Goal: Task Accomplishment & Management: Use online tool/utility

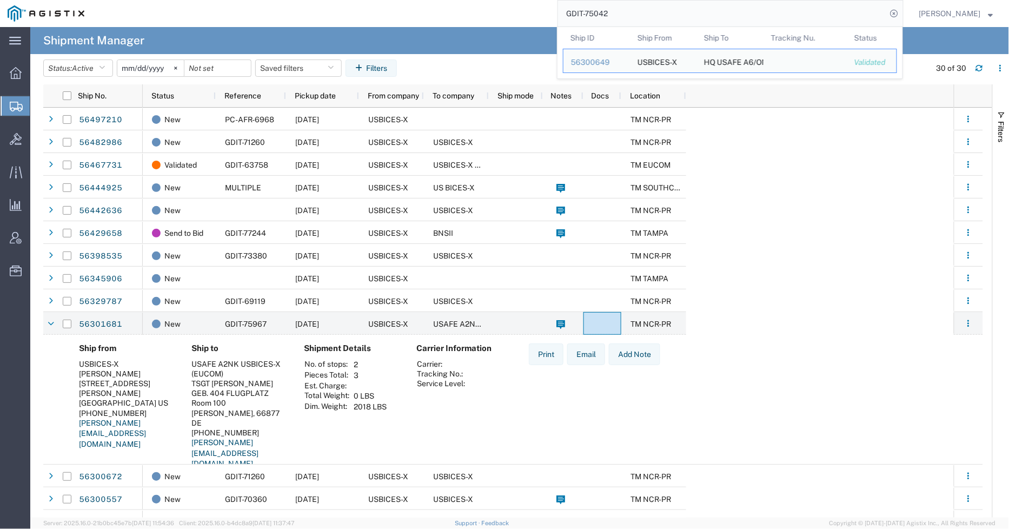
click at [617, 7] on input "GDIT-75042" at bounding box center [722, 14] width 329 height 26
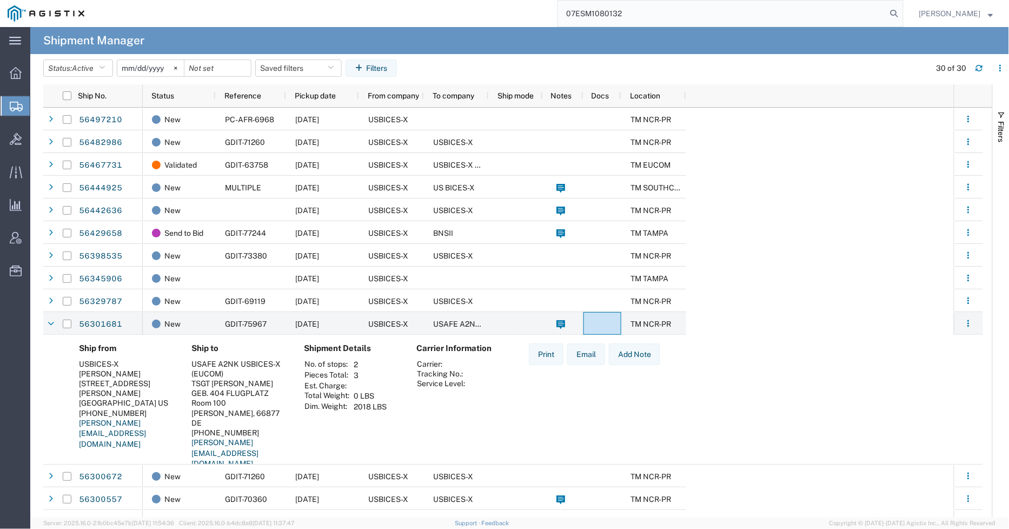
type input "07ESM1080132"
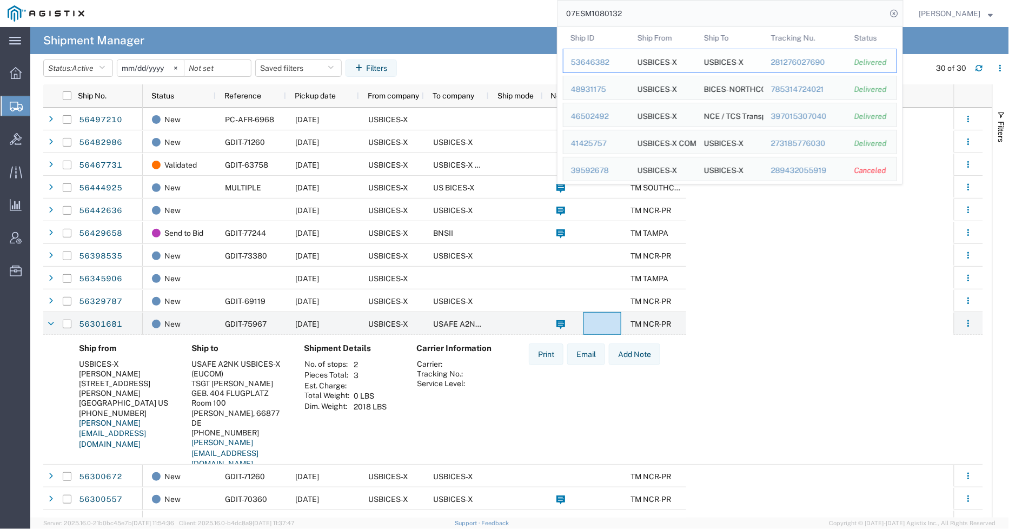
click at [598, 61] on div "53646382" at bounding box center [596, 62] width 51 height 11
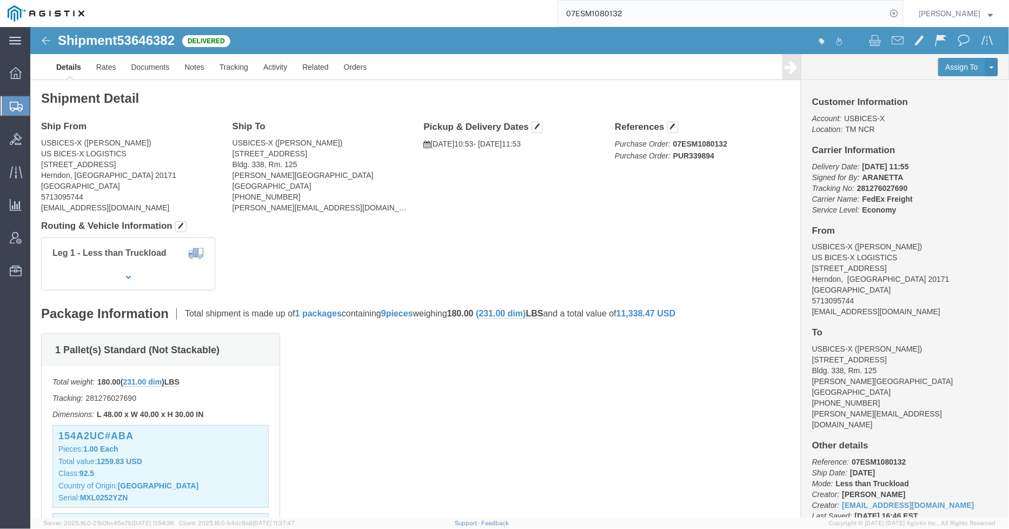
click at [667, 11] on input "07ESM1080132" at bounding box center [722, 14] width 329 height 26
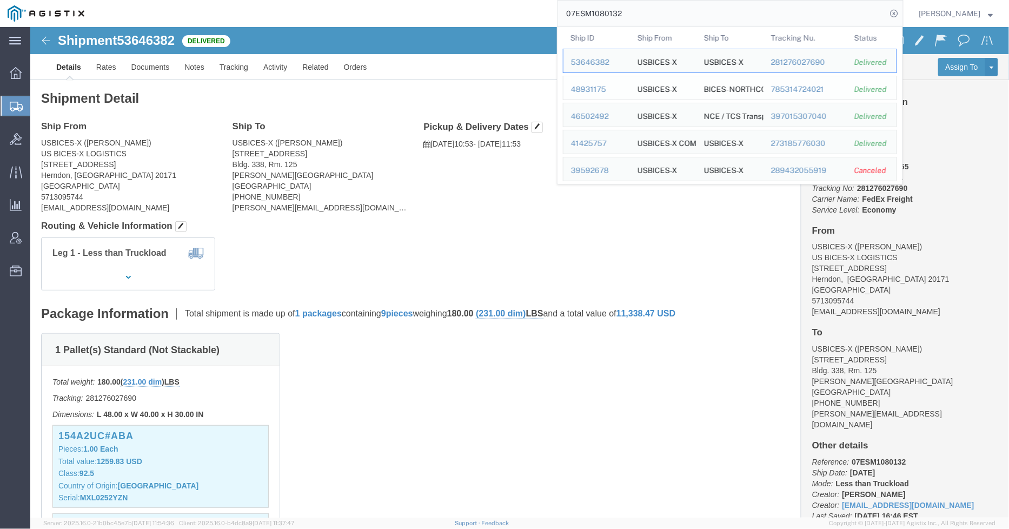
click at [605, 88] on div "48931175" at bounding box center [596, 89] width 51 height 11
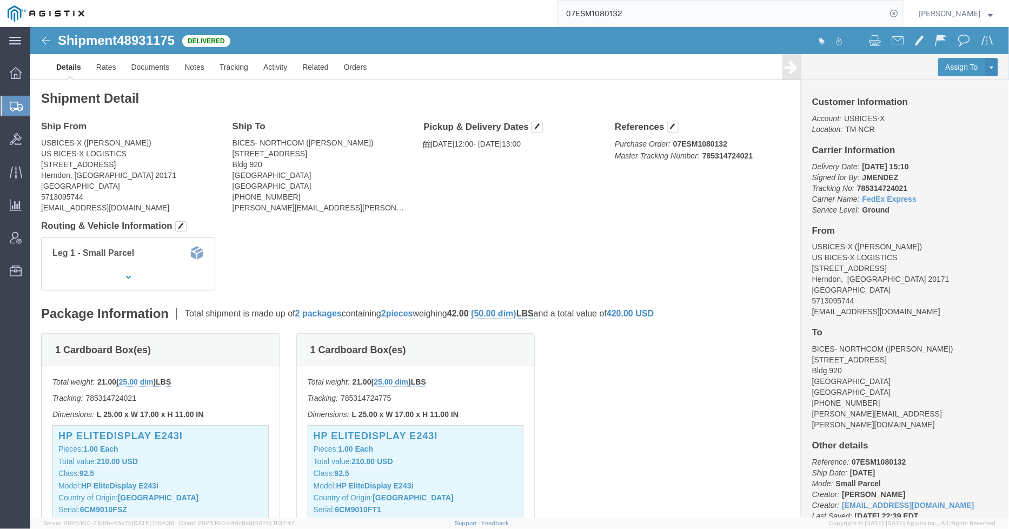
click div "1 Cardboard Box(es) Total weight: 21.00 ( 25.00 dim ) LBS Tracking: 78531472402…"
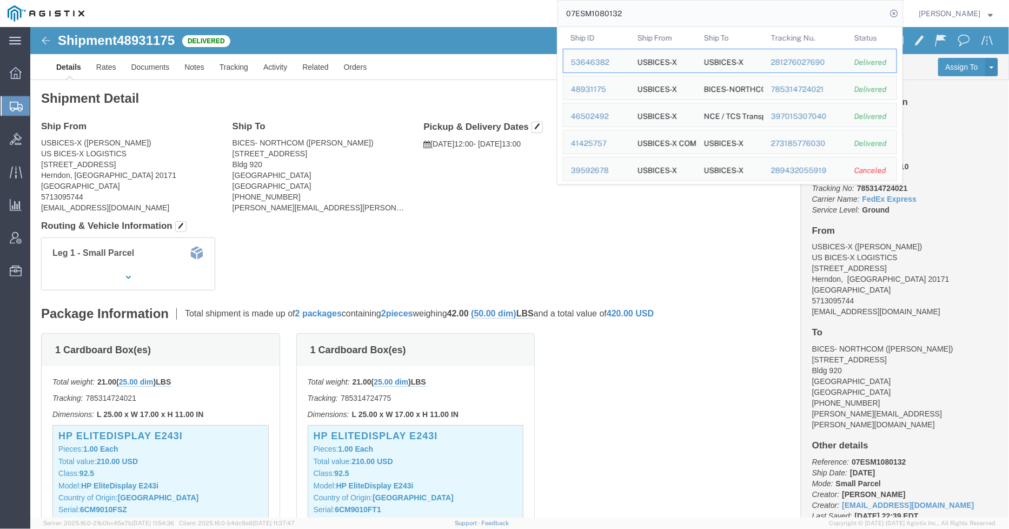
click at [634, 12] on input "07ESM1080132" at bounding box center [722, 14] width 329 height 26
click at [599, 114] on div "46502492" at bounding box center [596, 116] width 51 height 11
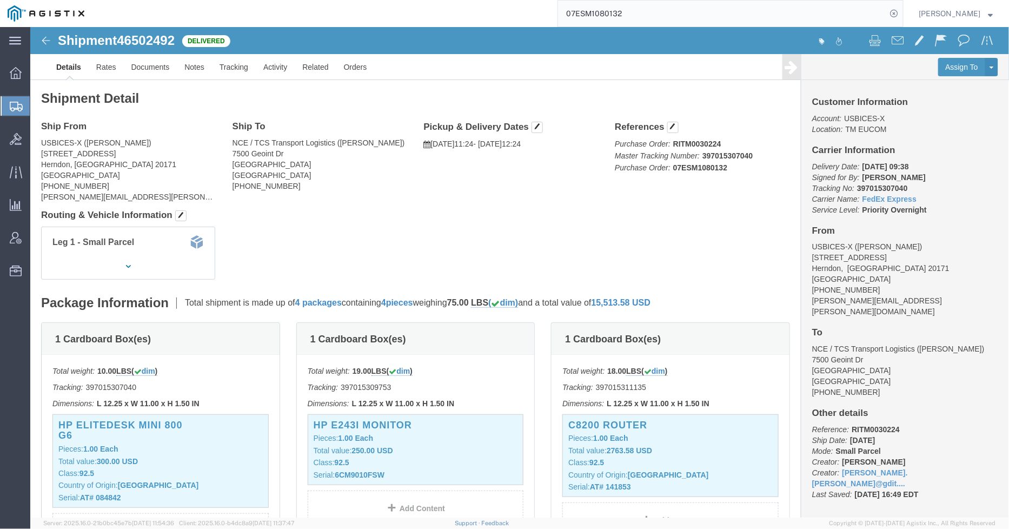
click div "Shipment Detail Ship From USBICES-X ([PERSON_NAME]) [STREET_ADDRESS] [PHONE_NUM…"
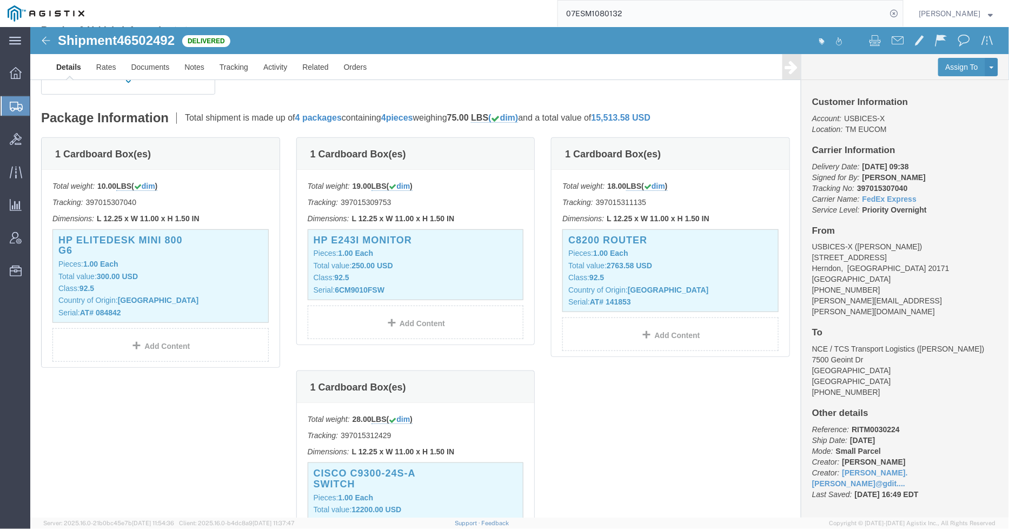
scroll to position [180, 0]
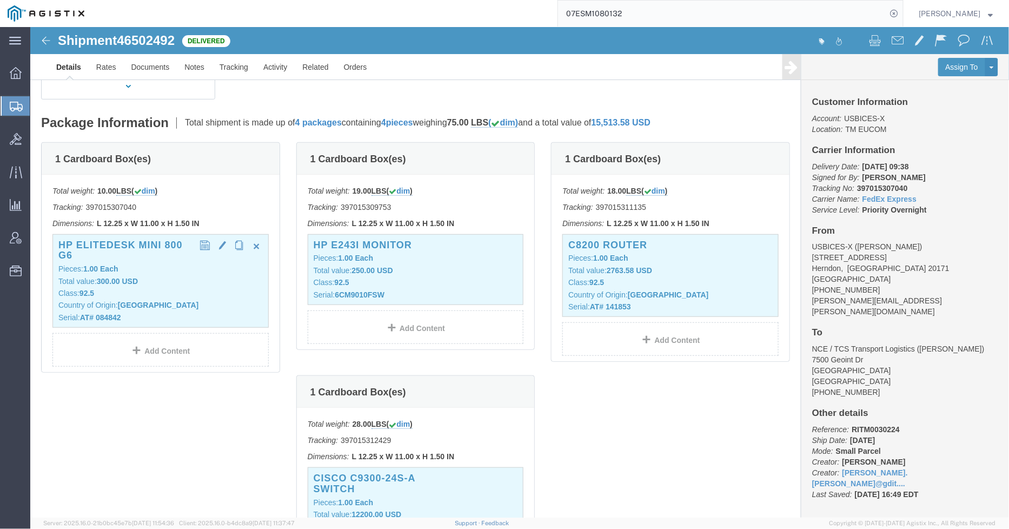
click div "HP EliteDesk Mini 800 G6 Pieces: 1.00 Each Total value: 300.00 USD Class: 92.5 …"
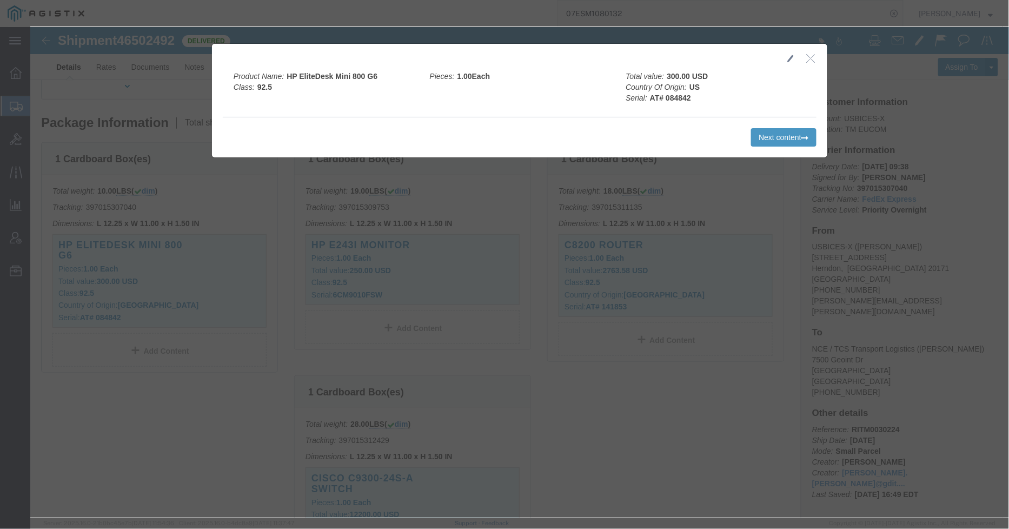
click icon "button"
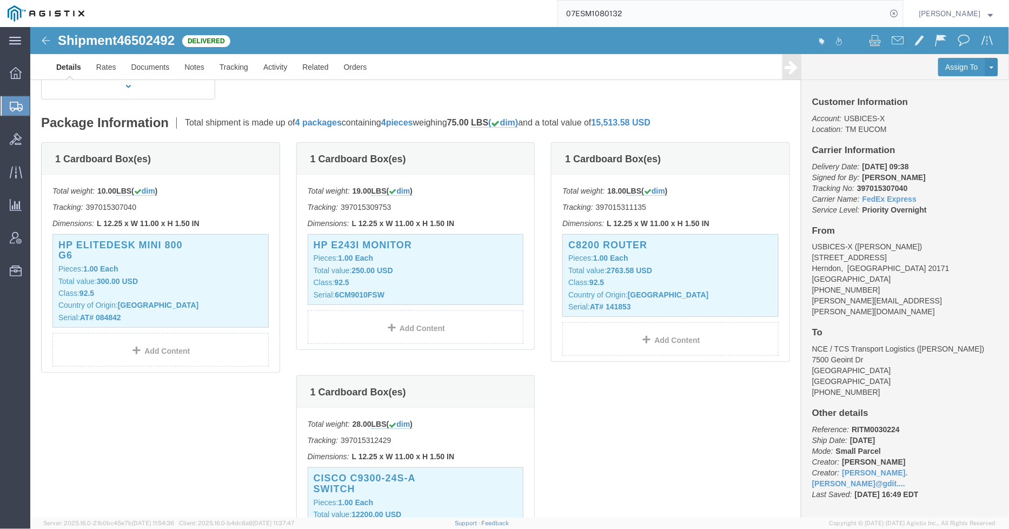
click at [677, 6] on input "07ESM1080132" at bounding box center [722, 14] width 329 height 26
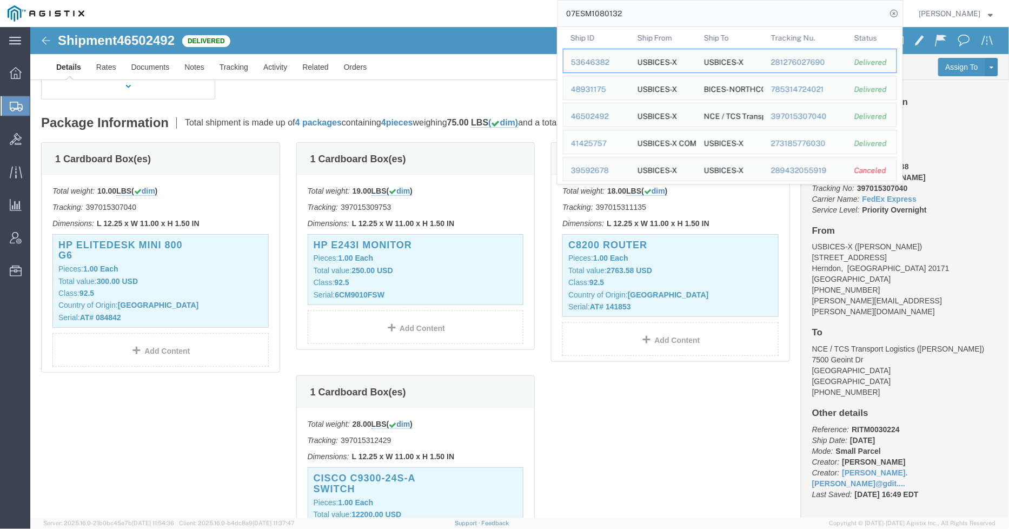
click at [600, 144] on div "41425757" at bounding box center [596, 143] width 51 height 11
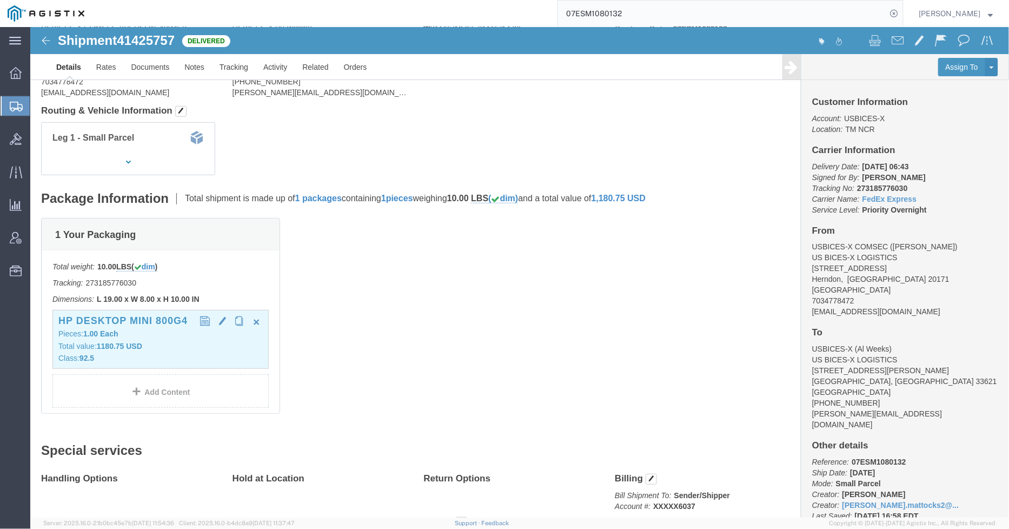
scroll to position [120, 0]
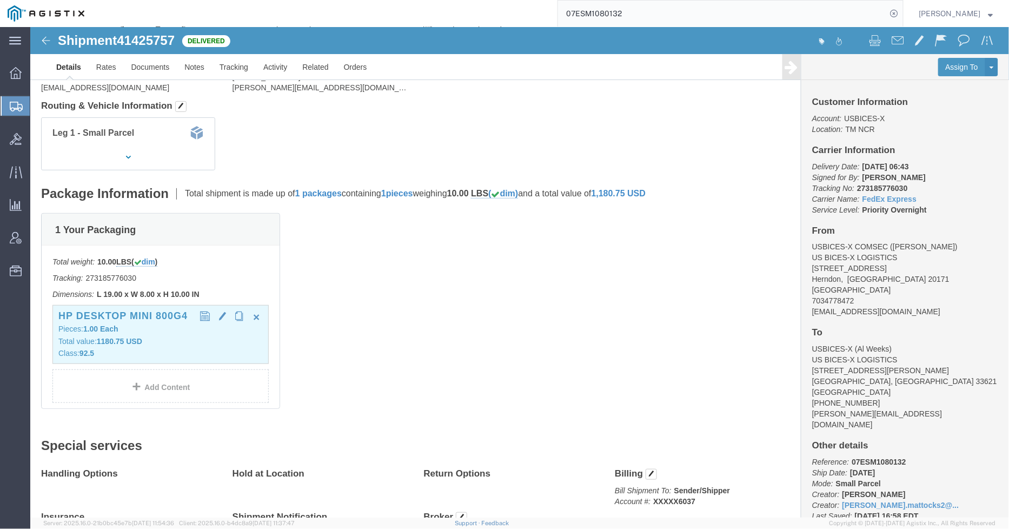
click div "HP DESKTOP MINI 800G4 Pieces: 1.00 Each Total value: 1180.75 USD Class: 92.5"
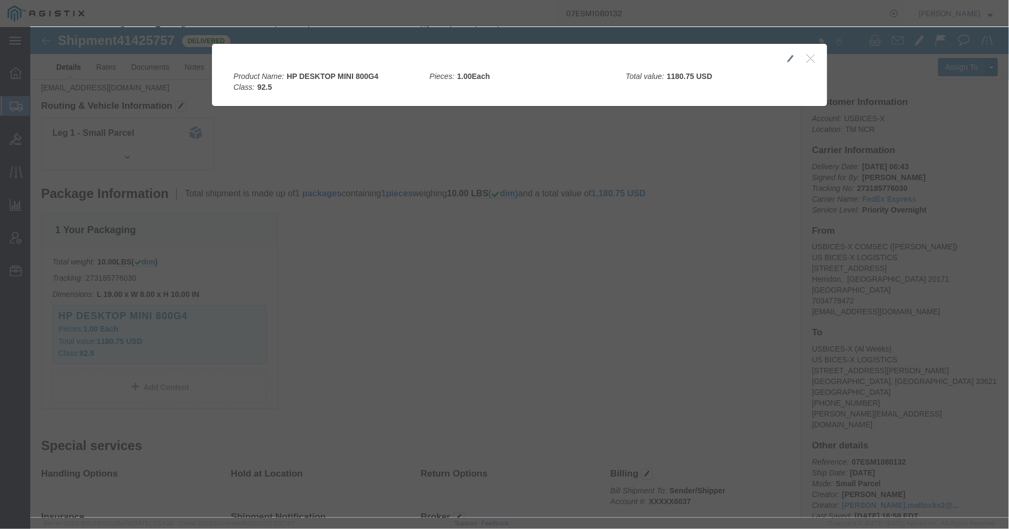
click icon "button"
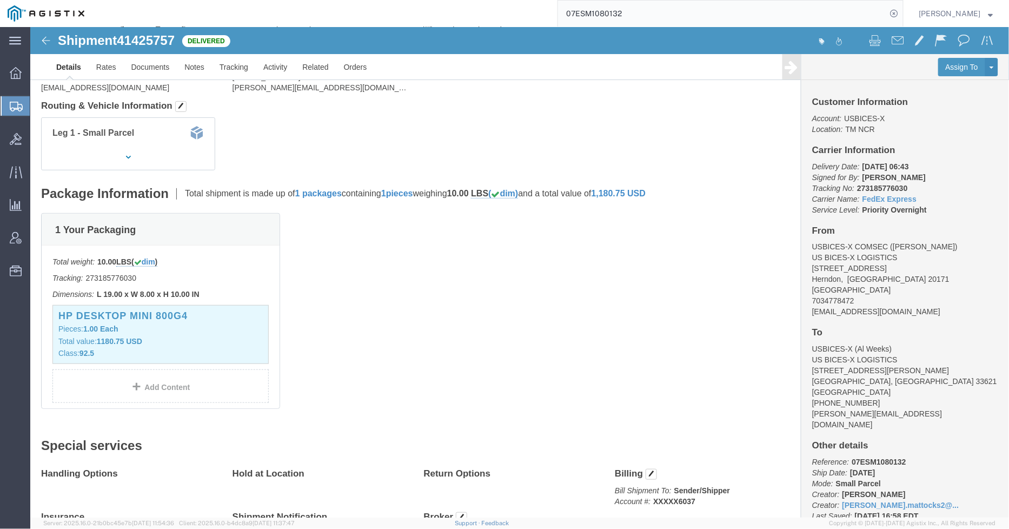
scroll to position [0, 0]
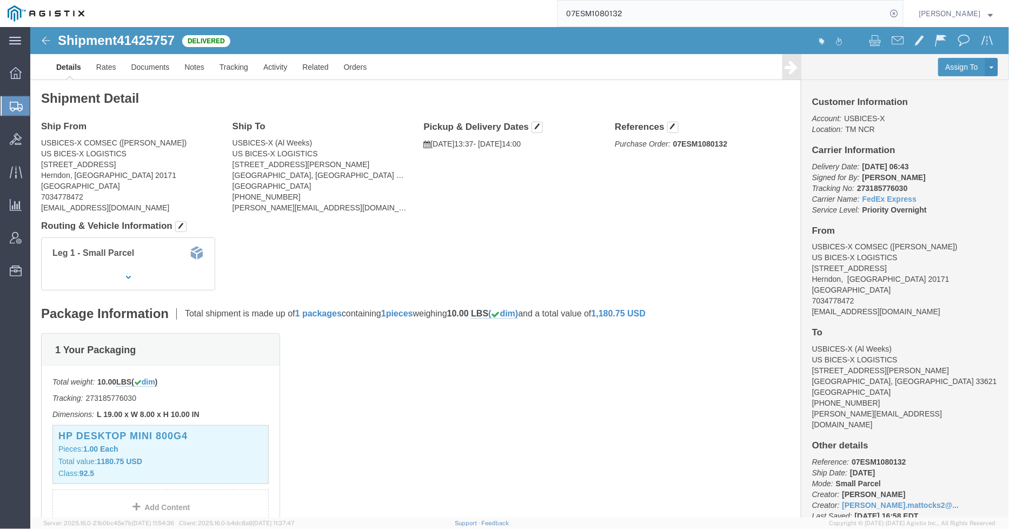
click at [686, 11] on input "07ESM1080132" at bounding box center [722, 14] width 329 height 26
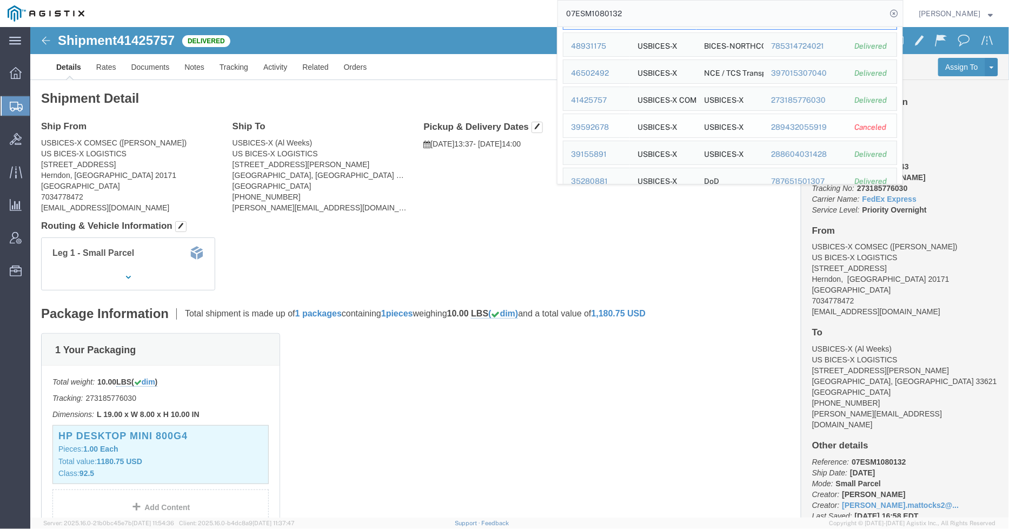
scroll to position [60, 0]
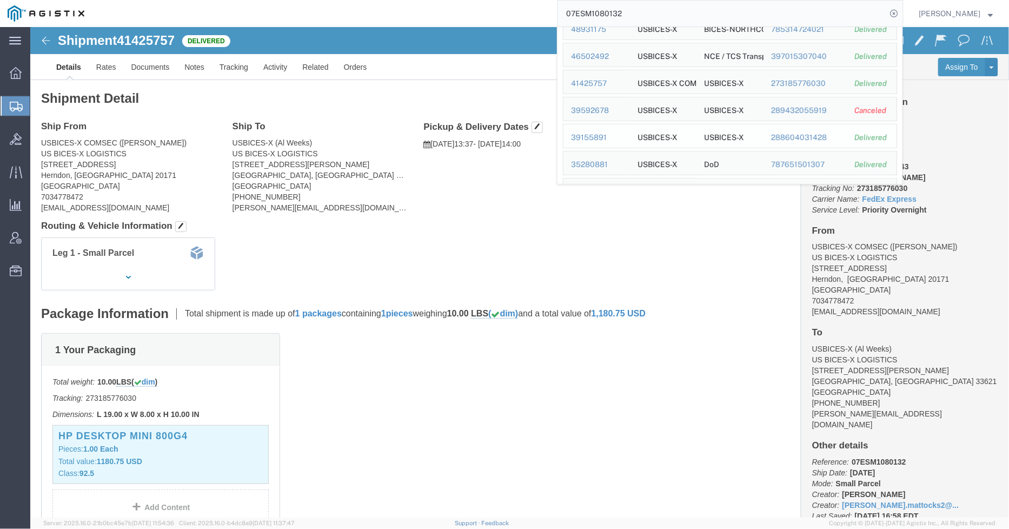
click at [604, 138] on div "39155891" at bounding box center [596, 137] width 51 height 11
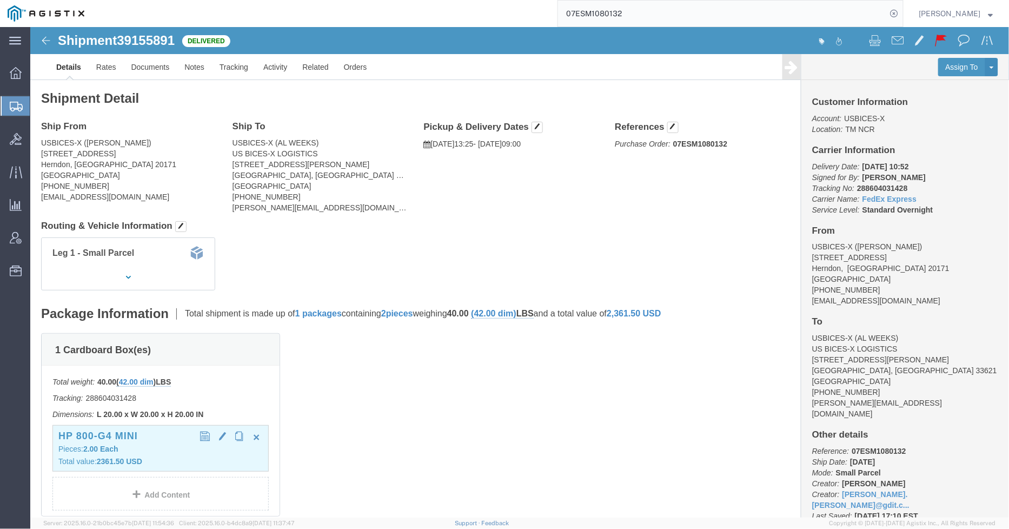
click p "Pieces: 2.00 Each"
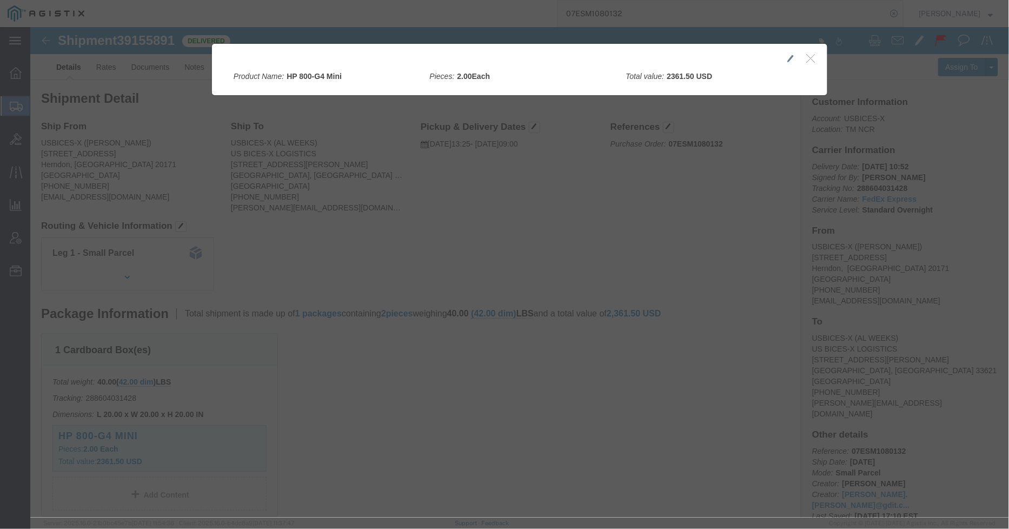
click icon "button"
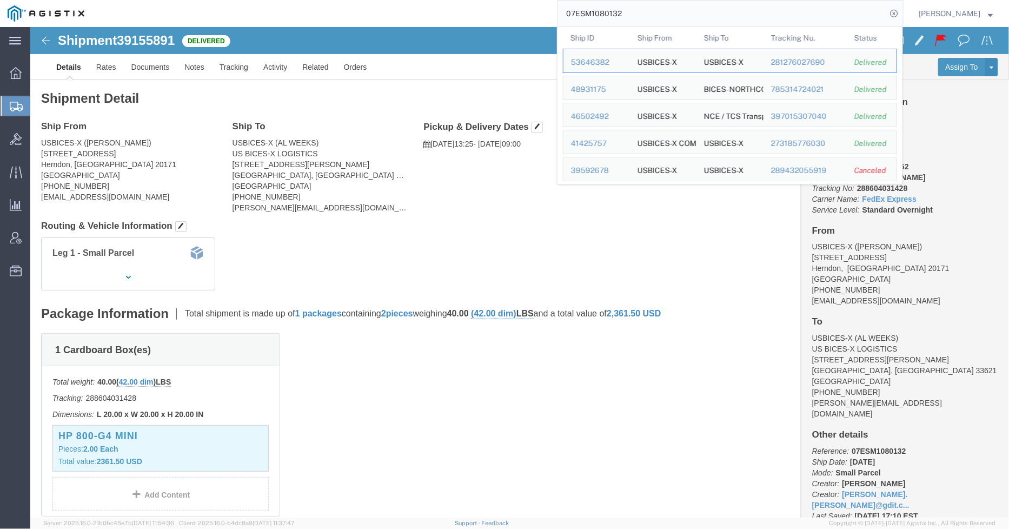
click at [648, 16] on input "07ESM1080132" at bounding box center [722, 14] width 329 height 26
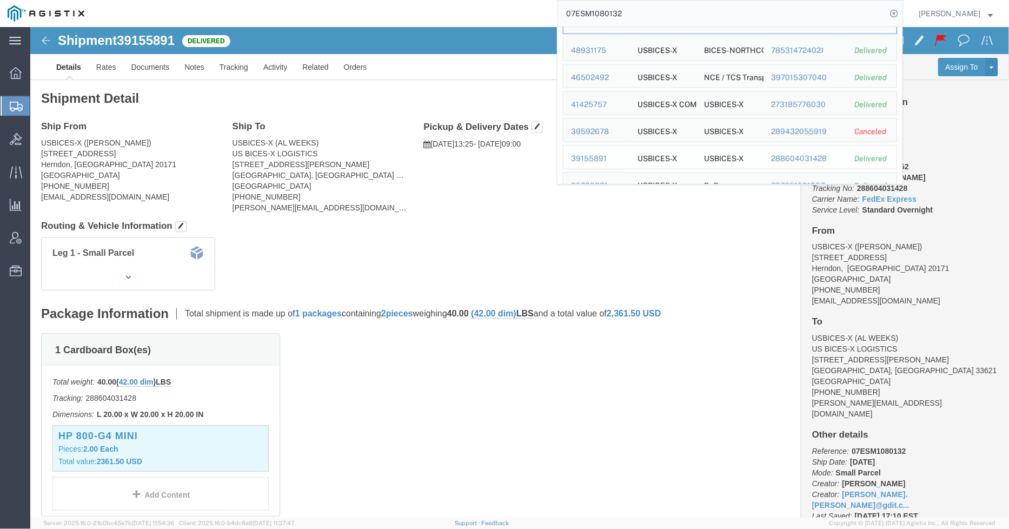
scroll to position [60, 0]
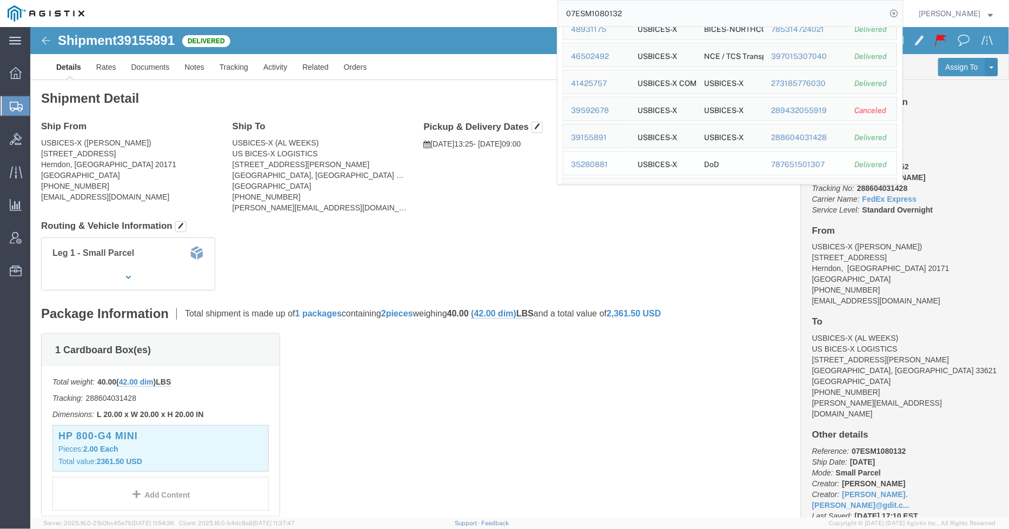
click at [587, 162] on div "35280881" at bounding box center [596, 164] width 51 height 11
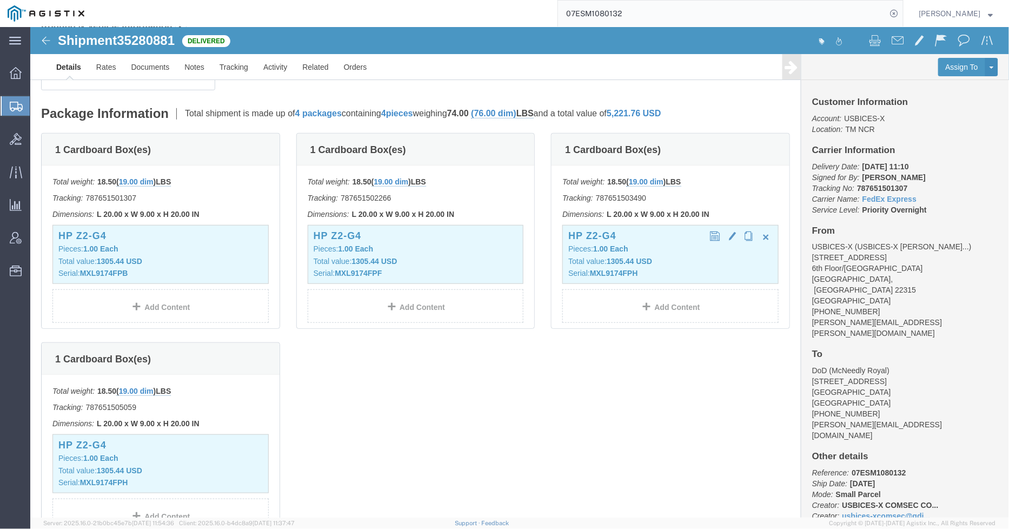
scroll to position [180, 0]
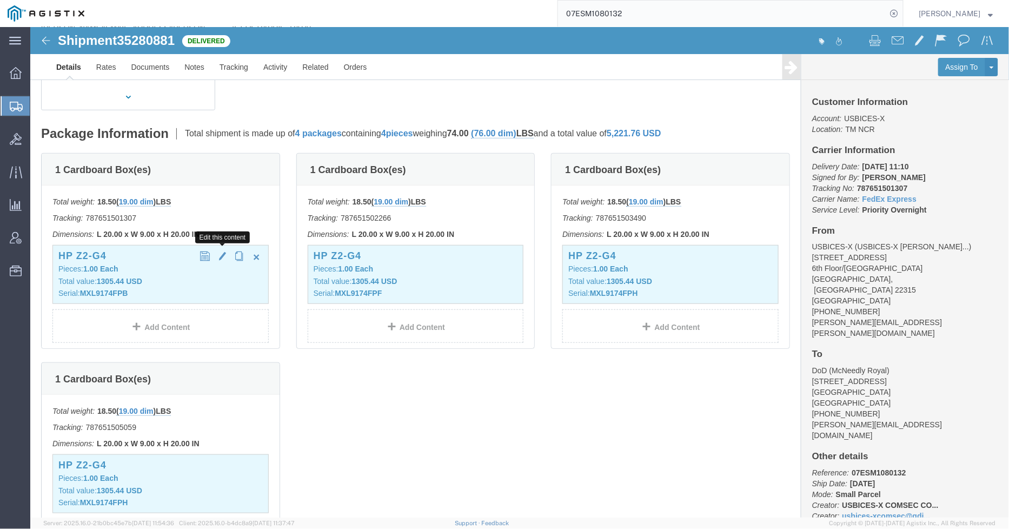
click span "button"
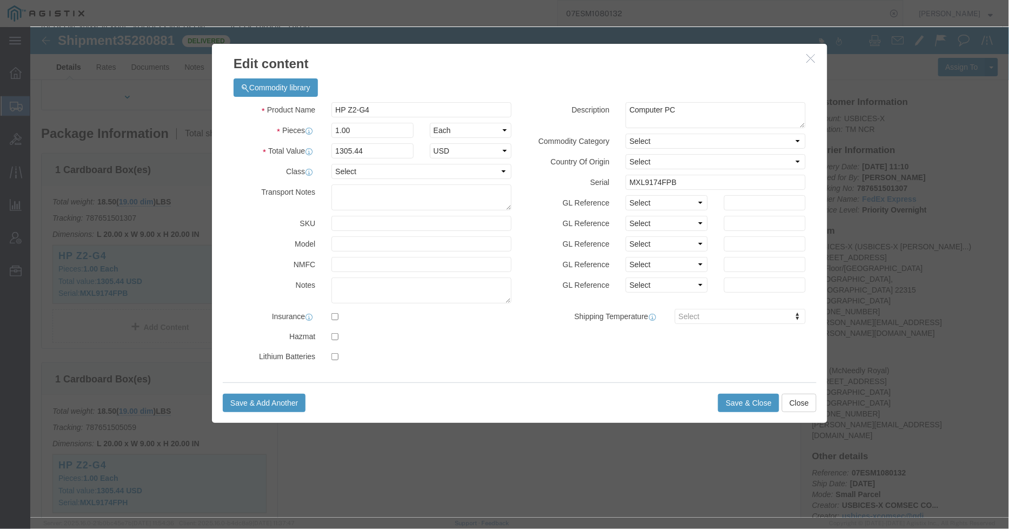
click icon "button"
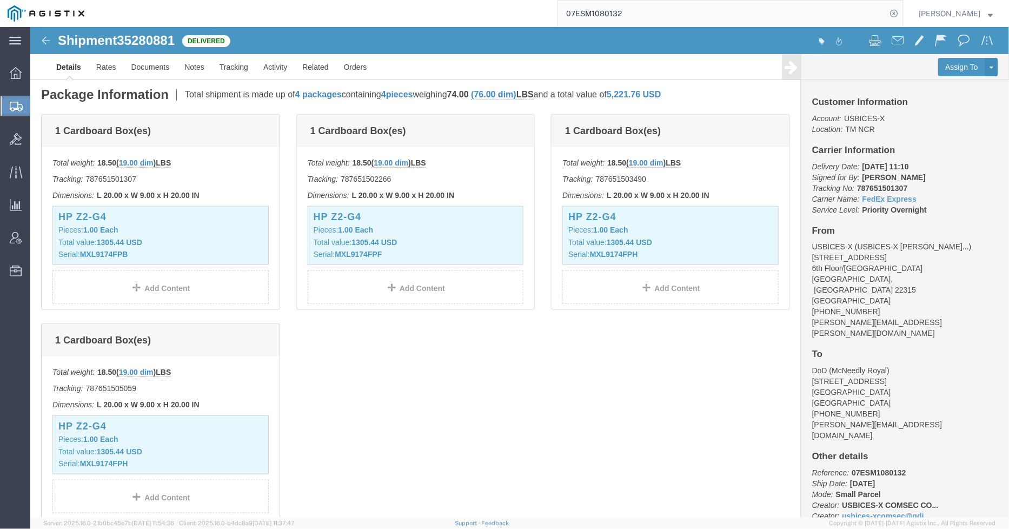
scroll to position [240, 0]
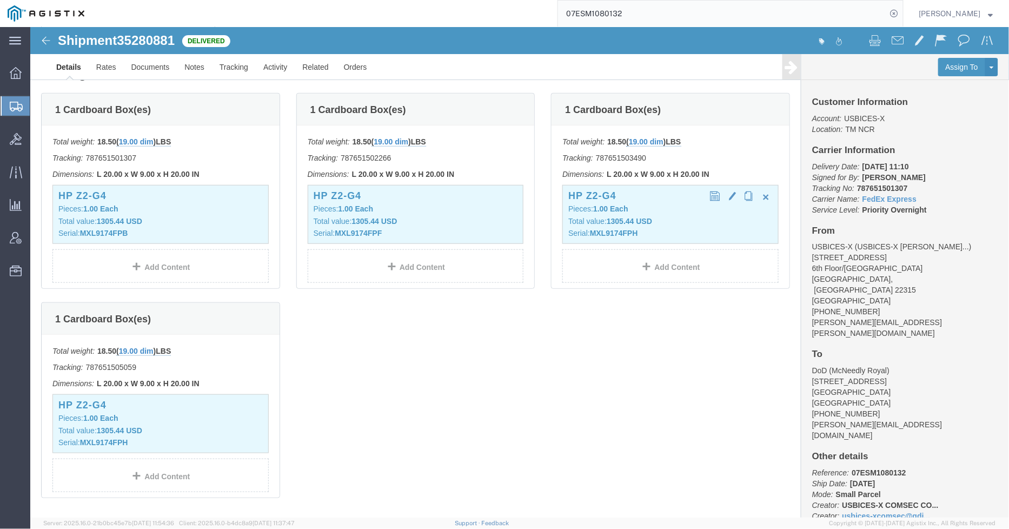
click p "Total value: 1305.44 USD"
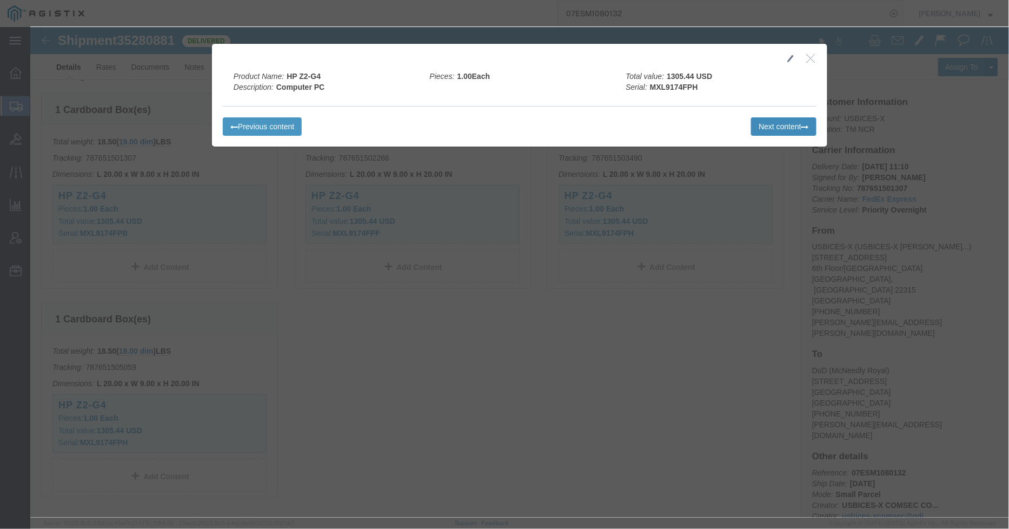
click button "Next content"
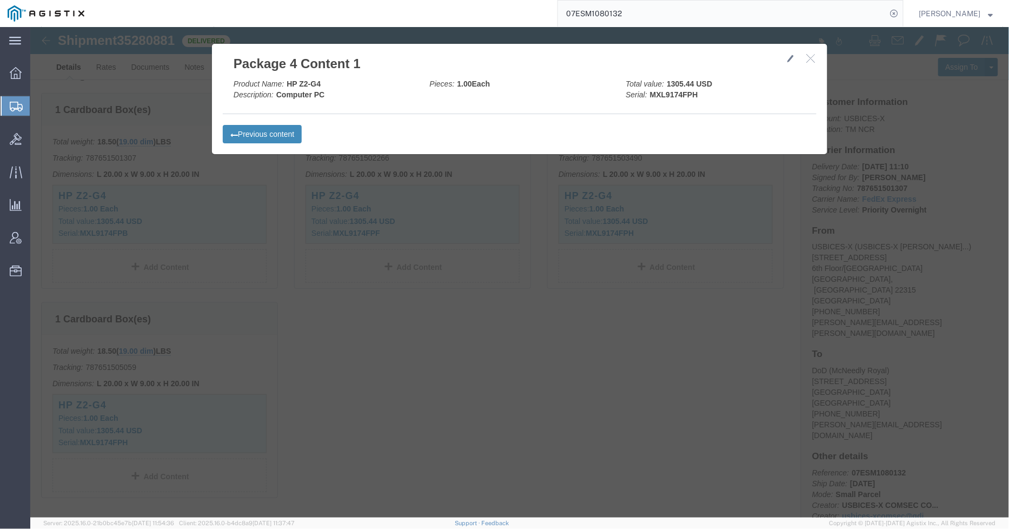
click button "Previous content"
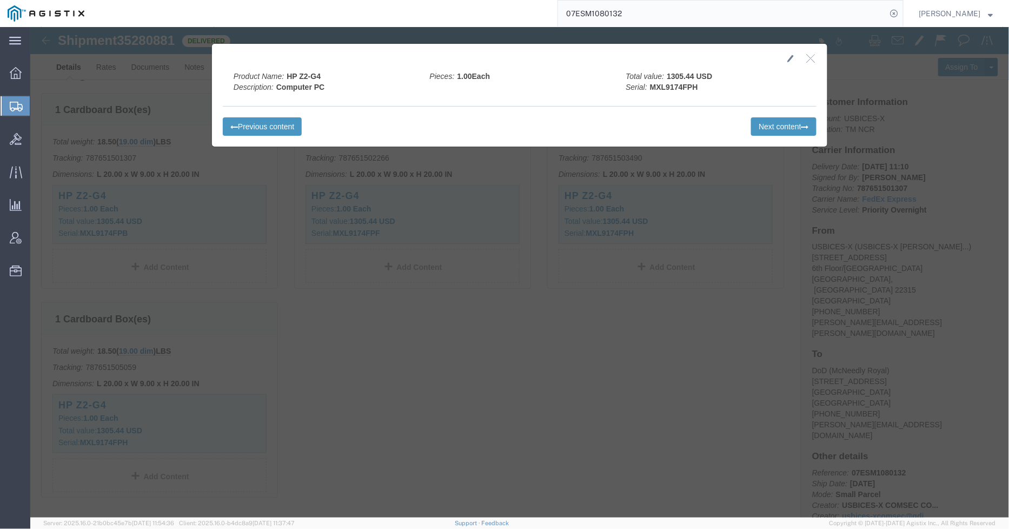
click div
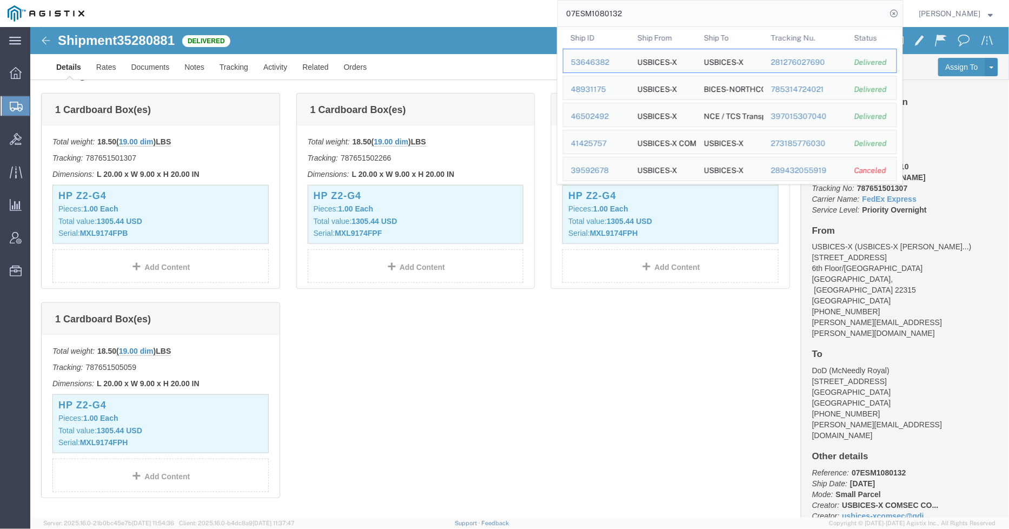
click at [672, 14] on input "07ESM1080132" at bounding box center [722, 14] width 329 height 26
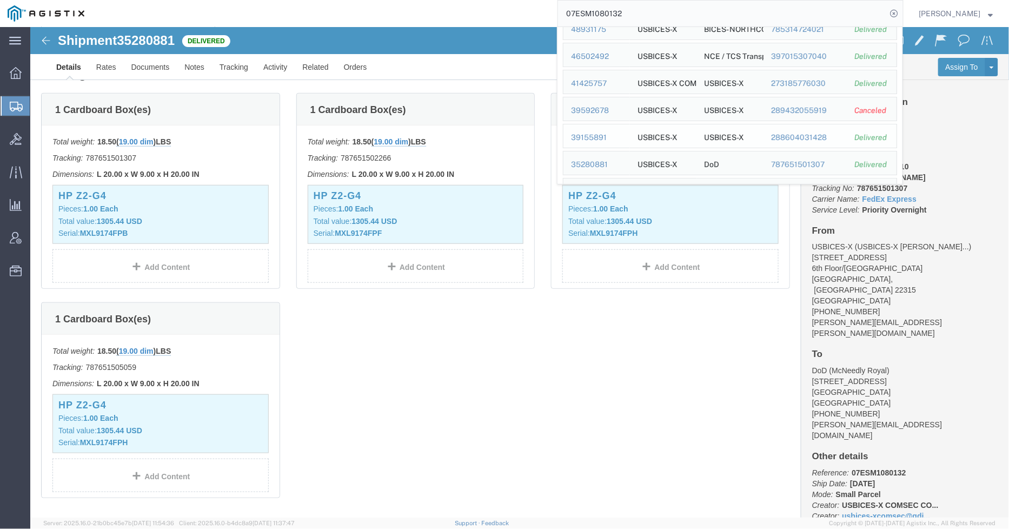
scroll to position [120, 0]
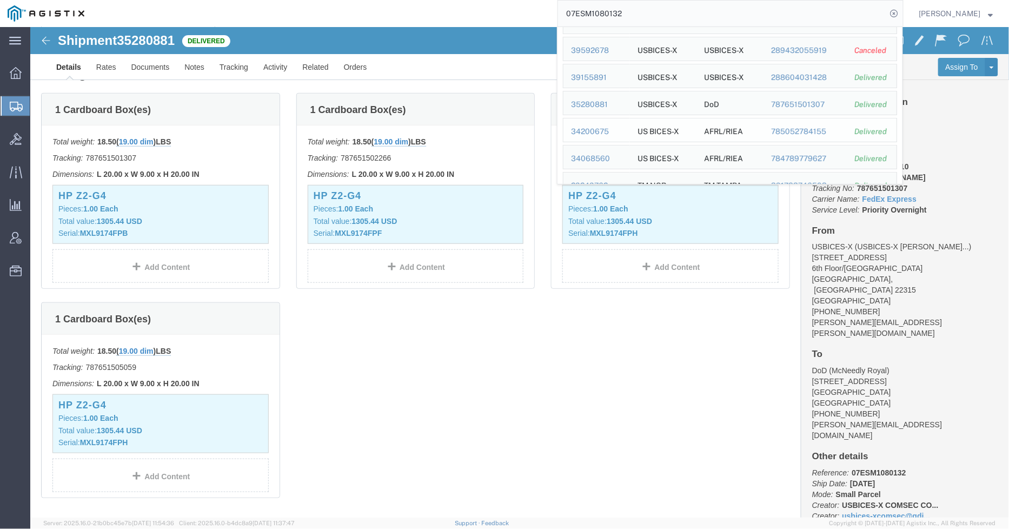
click at [602, 131] on div "34200675" at bounding box center [596, 131] width 51 height 11
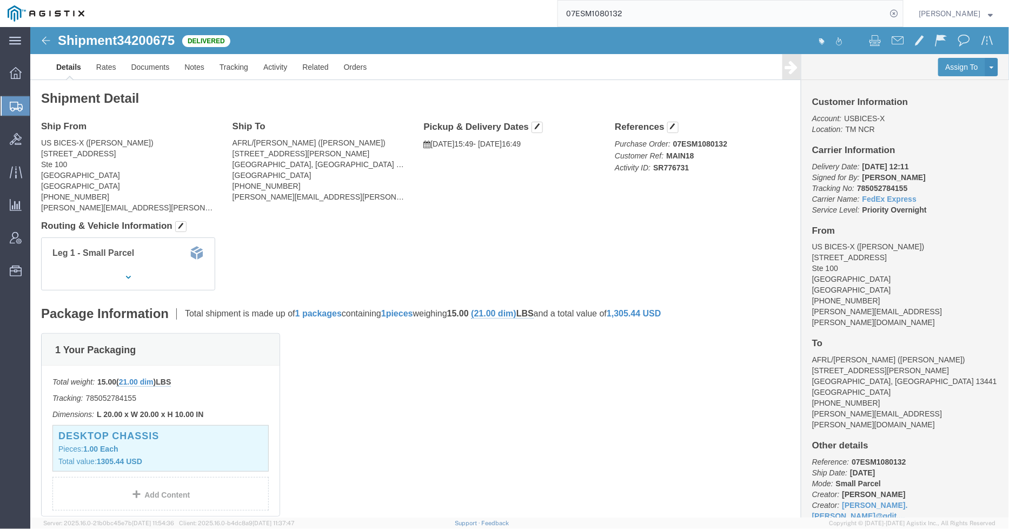
click at [668, 14] on input "07ESM1080132" at bounding box center [722, 14] width 329 height 26
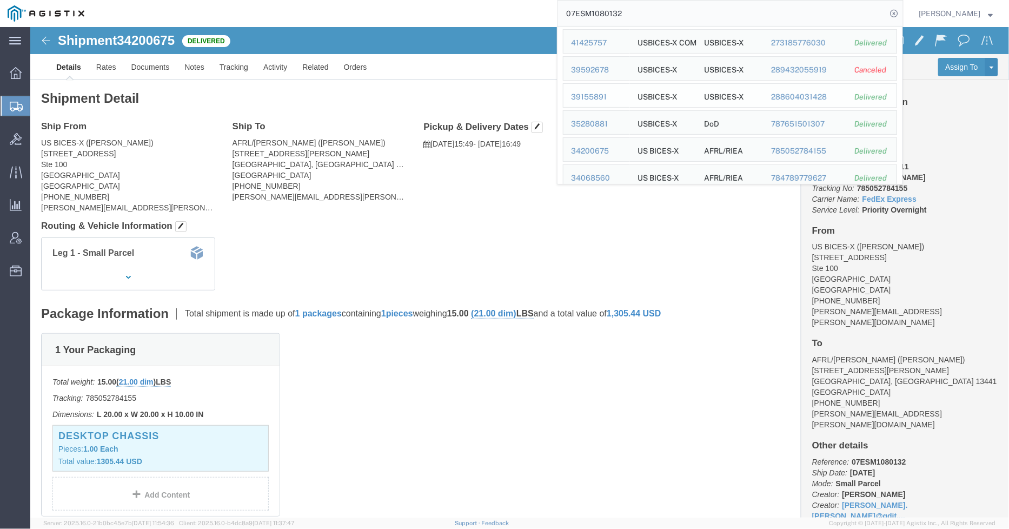
scroll to position [120, 0]
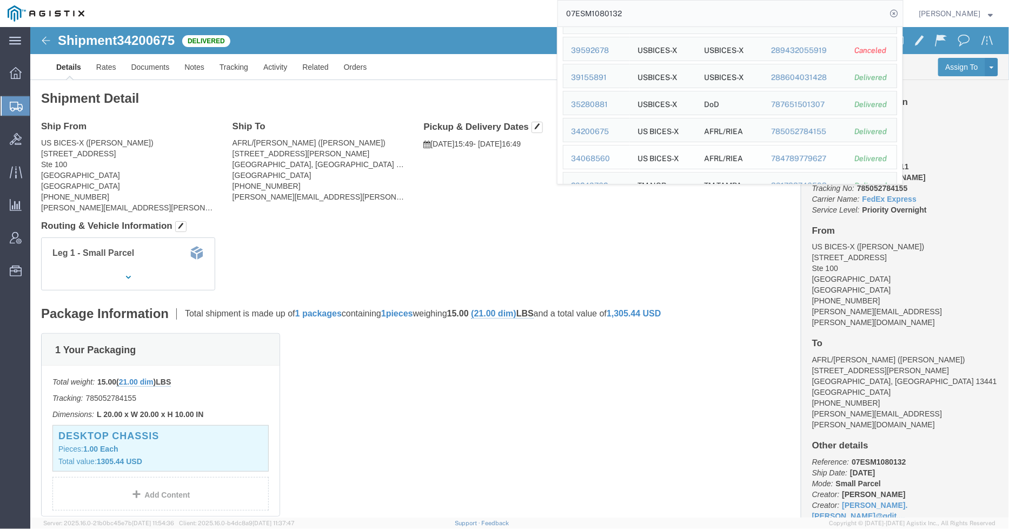
click at [600, 152] on td "Ship ID 34068560" at bounding box center [596, 157] width 67 height 24
click at [600, 158] on div "34068560" at bounding box center [596, 158] width 51 height 11
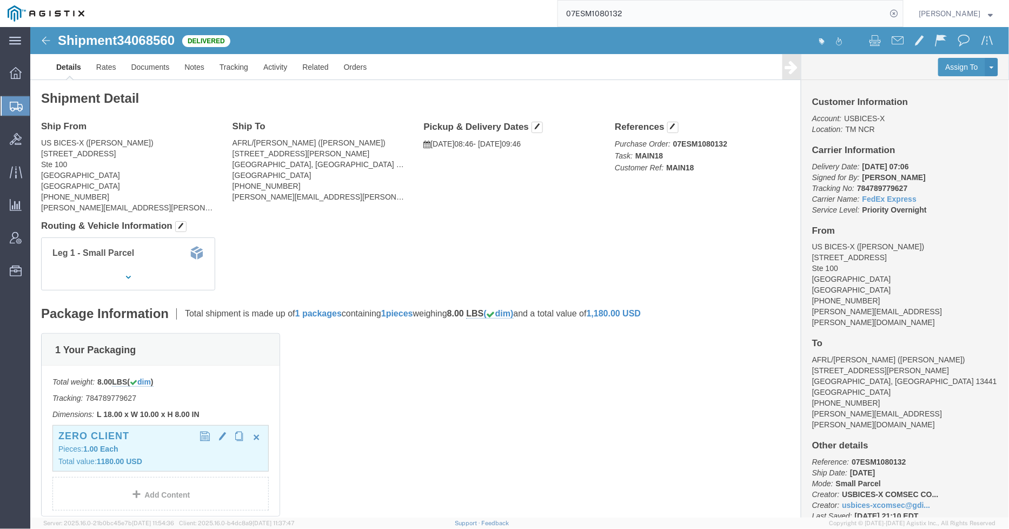
click p "Total value: 1180.00 USD"
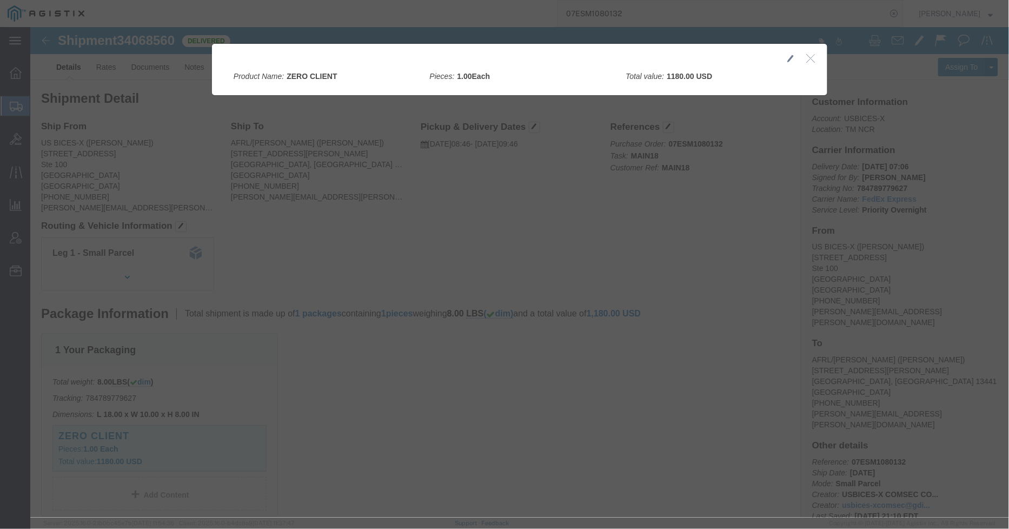
click icon "button"
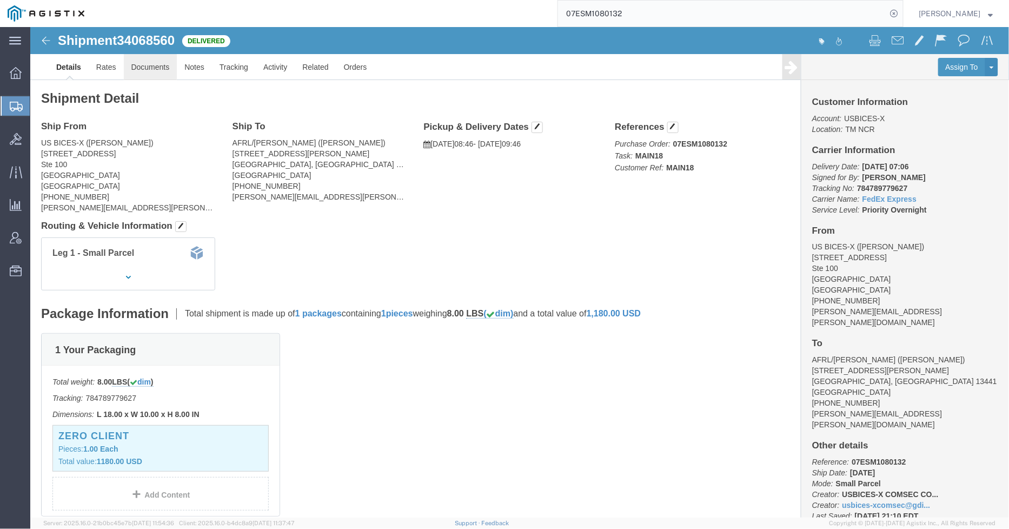
click link "Documents"
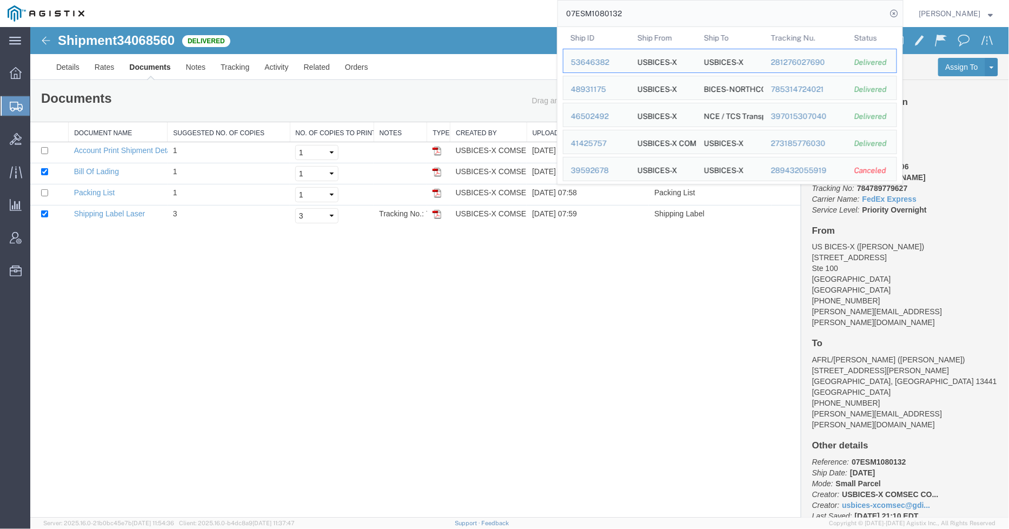
click at [672, 14] on input "07ESM1080132" at bounding box center [722, 14] width 329 height 26
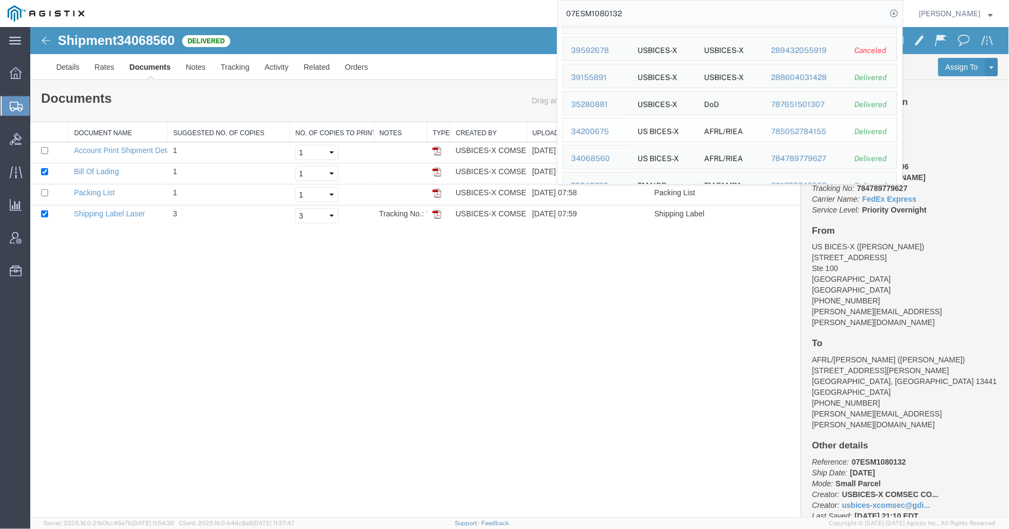
scroll to position [180, 0]
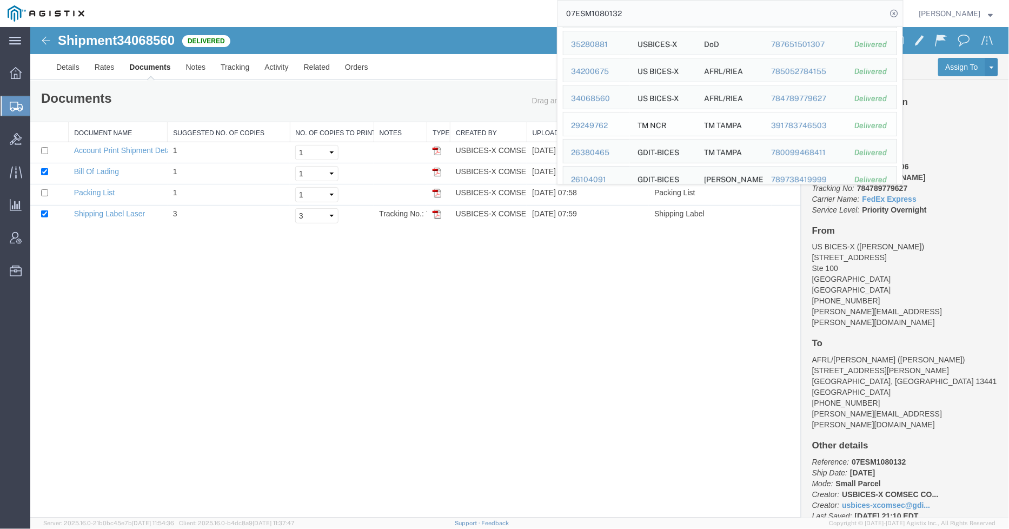
click at [600, 124] on div "29249762" at bounding box center [596, 125] width 51 height 11
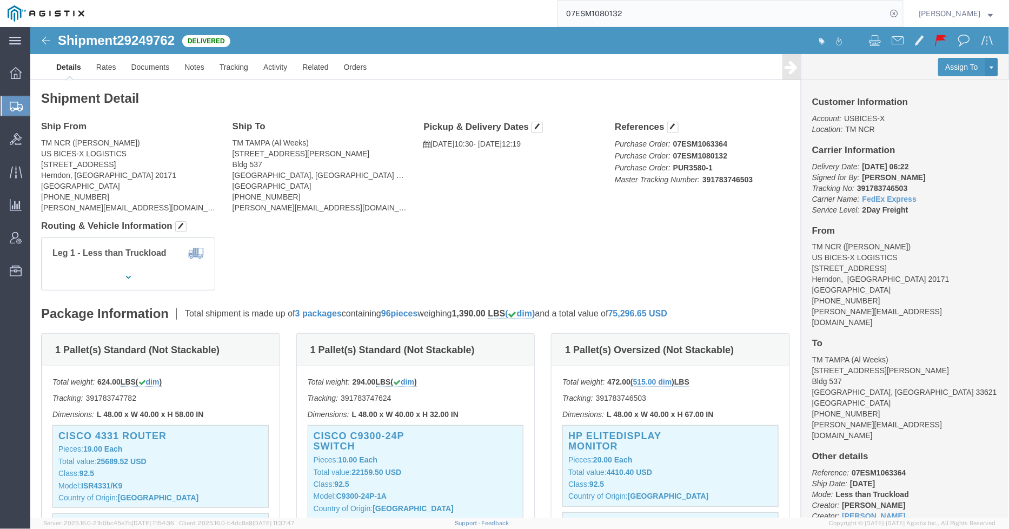
click at [634, 14] on input "07ESM1080132" at bounding box center [722, 14] width 329 height 26
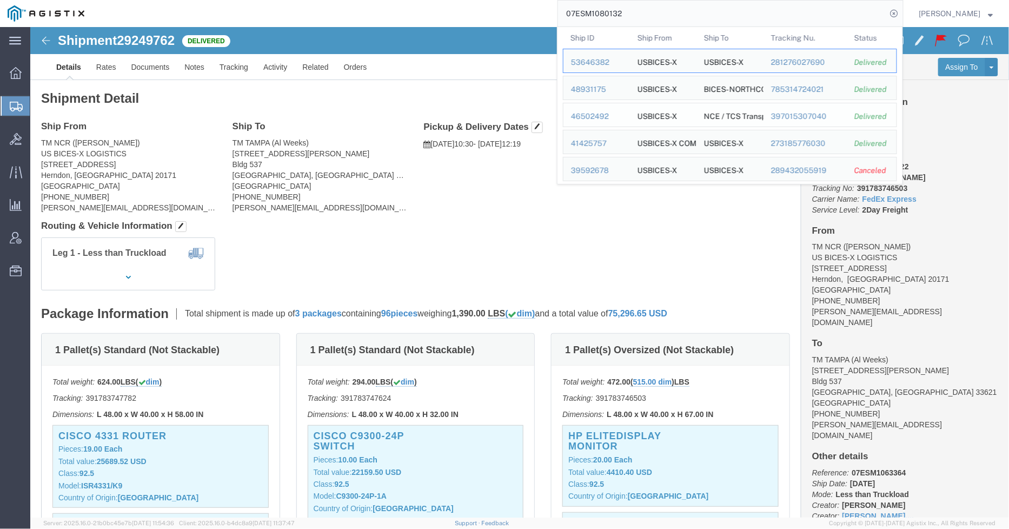
scroll to position [240, 0]
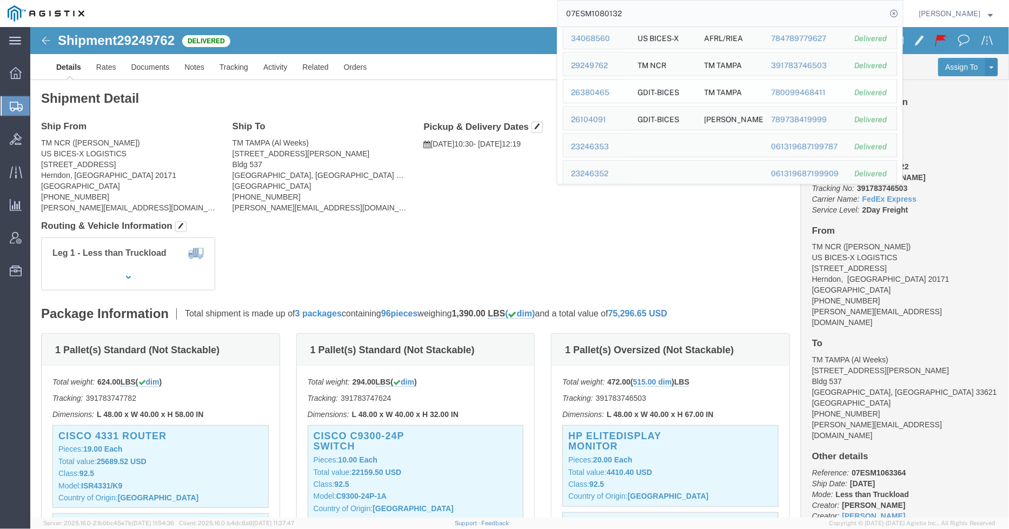
click at [609, 89] on div "26380465" at bounding box center [596, 92] width 51 height 11
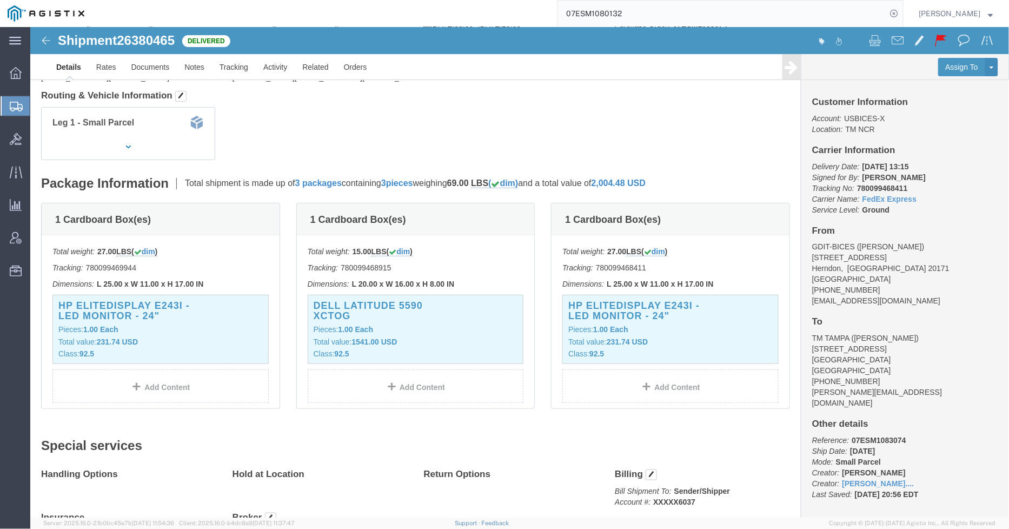
scroll to position [120, 0]
click p "Class: 92.5"
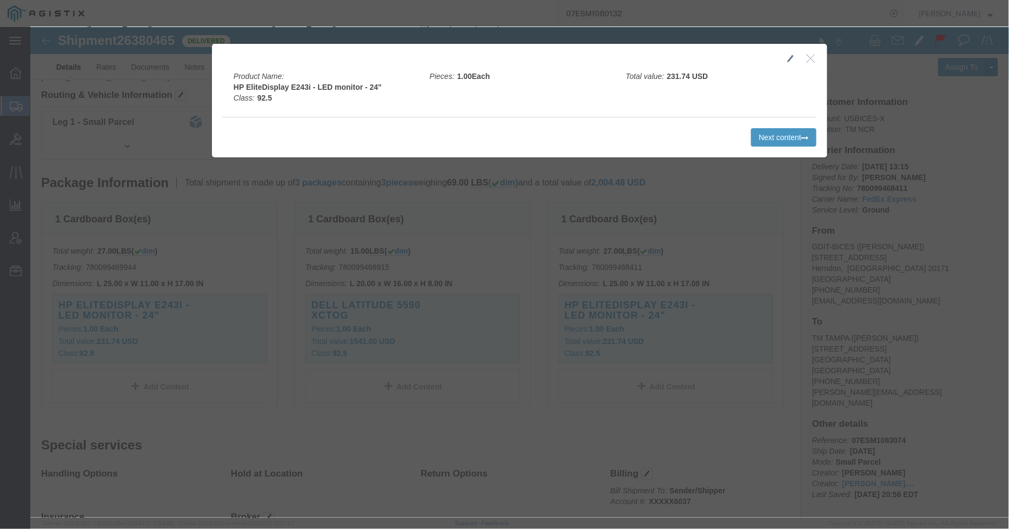
click icon "button"
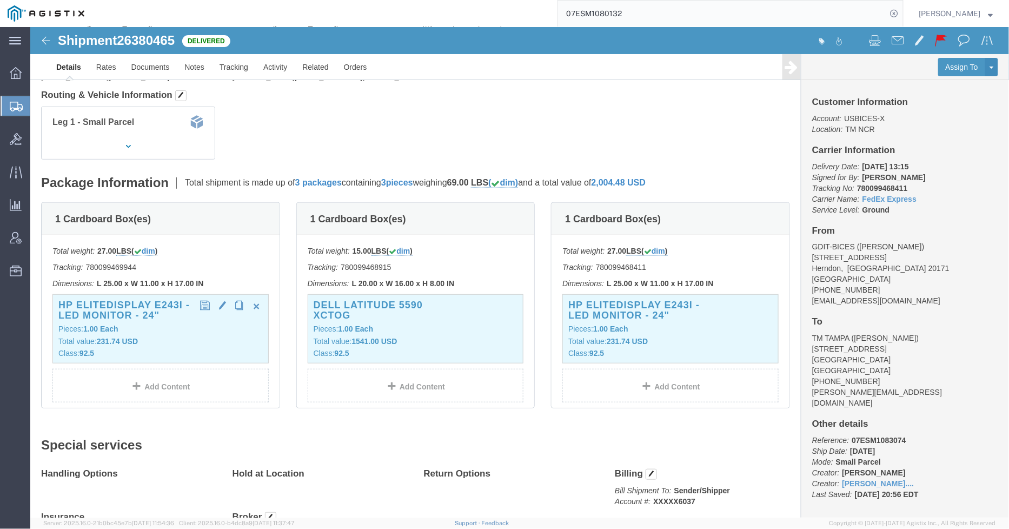
click span "button"
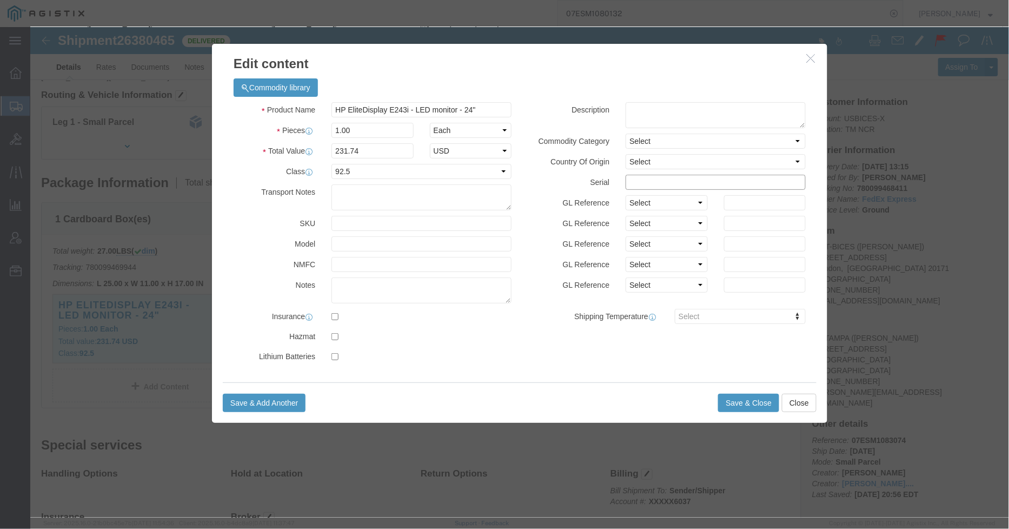
click input "text"
paste input "6CM9010FT7"
type input "6CM9010FT7"
drag, startPoint x: 382, startPoint y: 271, endPoint x: 377, endPoint y: 268, distance: 5.9
click textarea
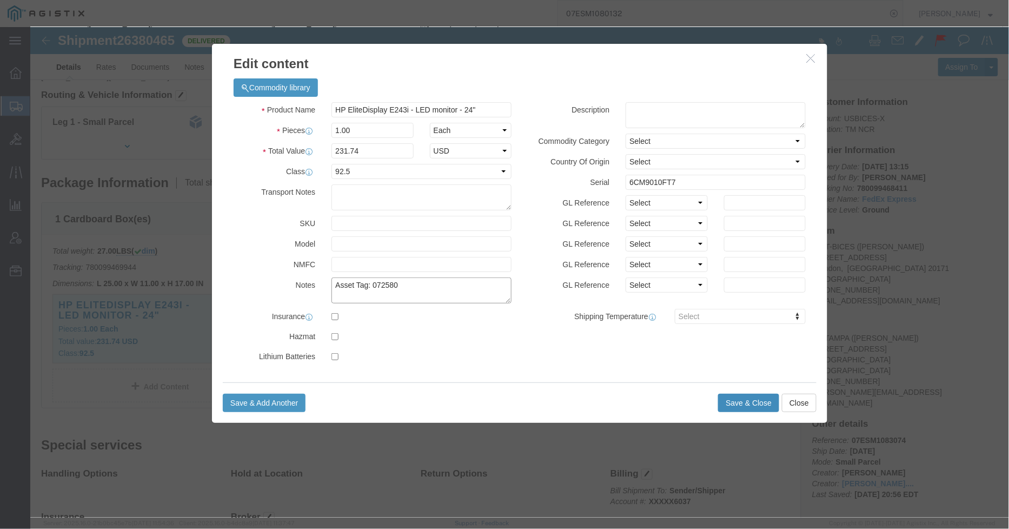
type textarea "Asset Tag: 072580"
click button "Save & Close"
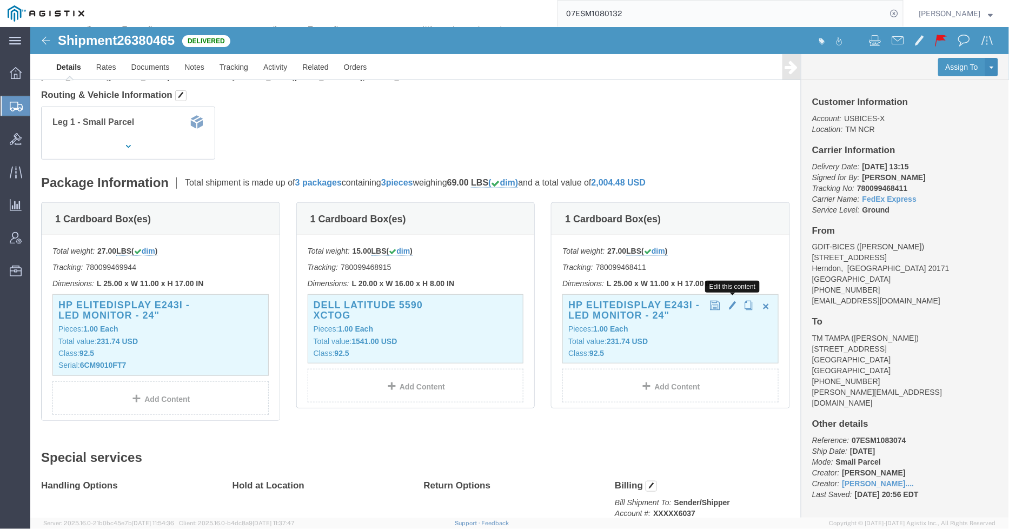
click span "button"
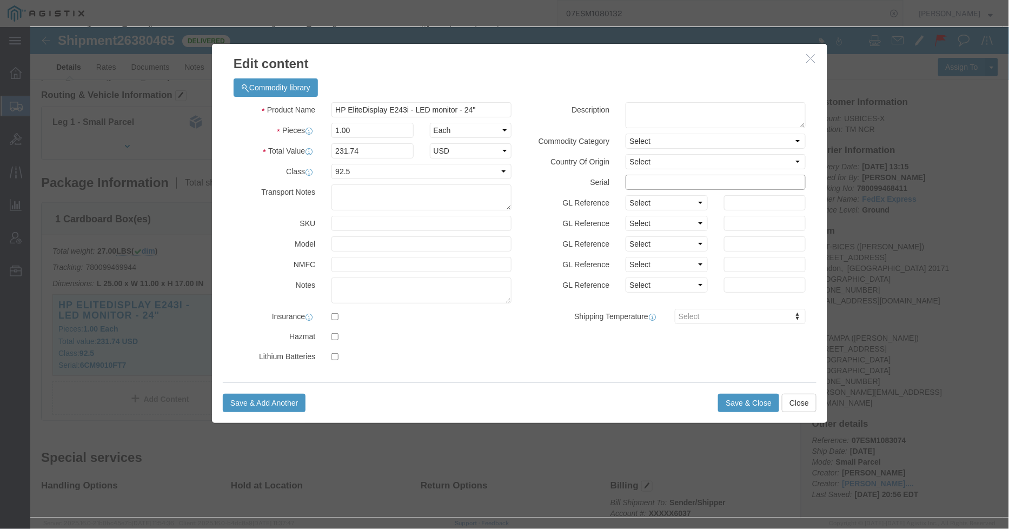
click input "text"
paste input "6CM9010FRQ"
type input "6CM9010FRQ"
click textarea
click textarea "Asset Tag: 072582"
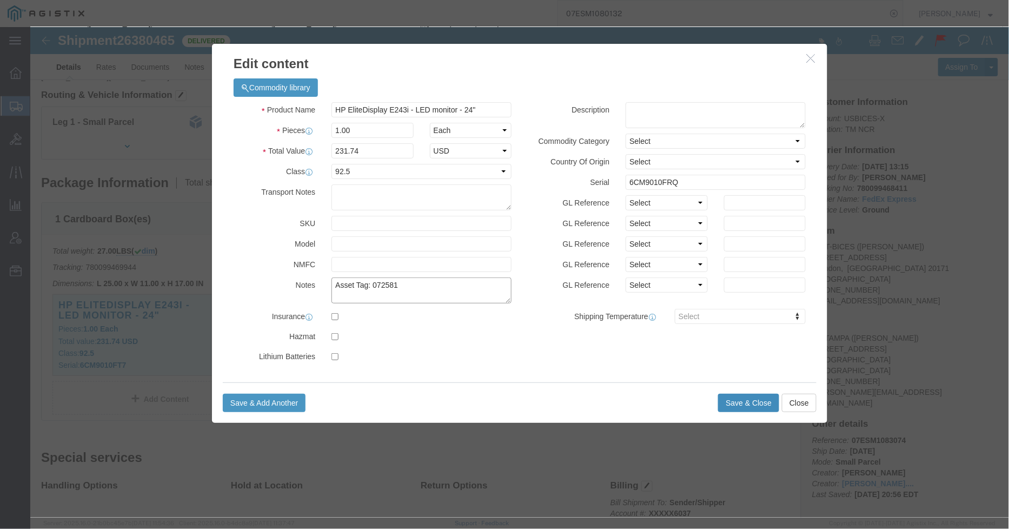
type textarea "Asset Tag: 072581"
click button "Save & Close"
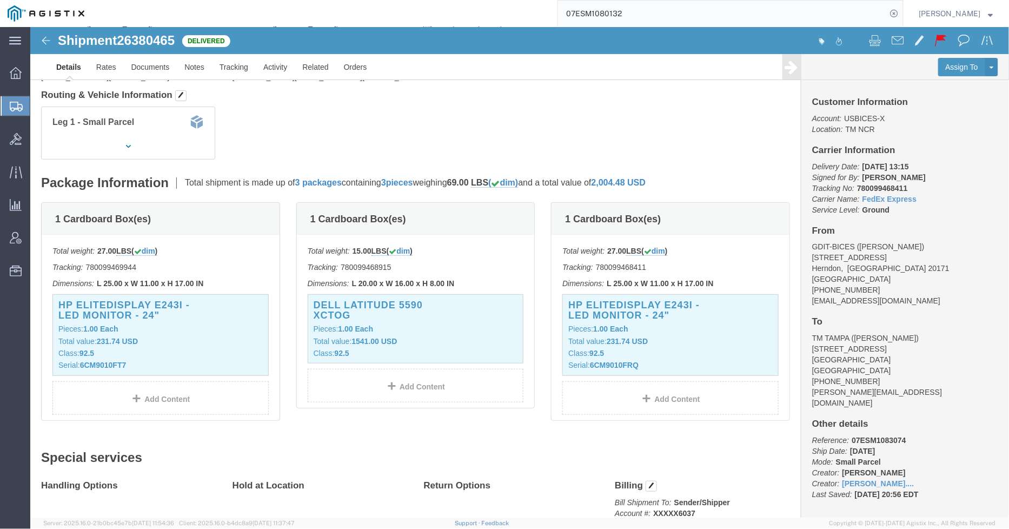
click at [639, 9] on input "07ESM1080132" at bounding box center [722, 14] width 329 height 26
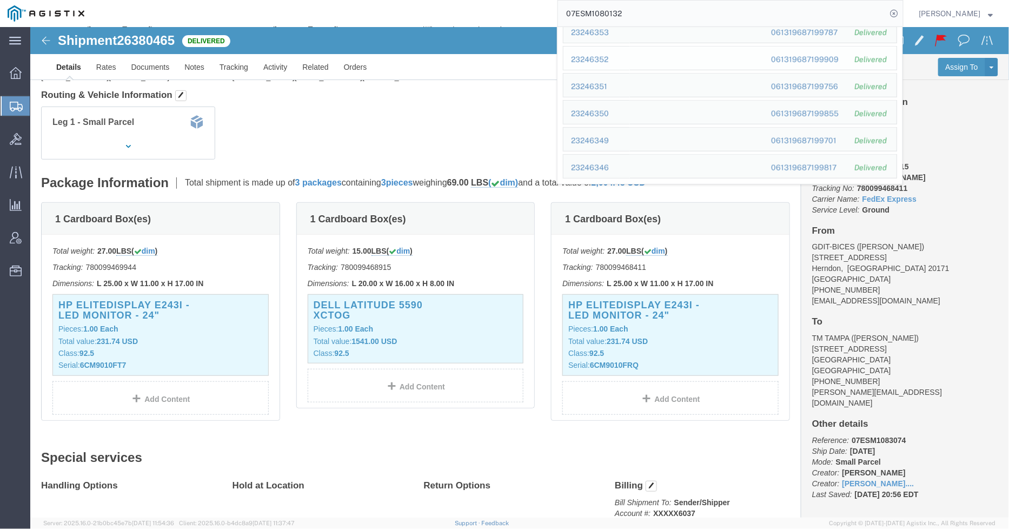
scroll to position [294, 0]
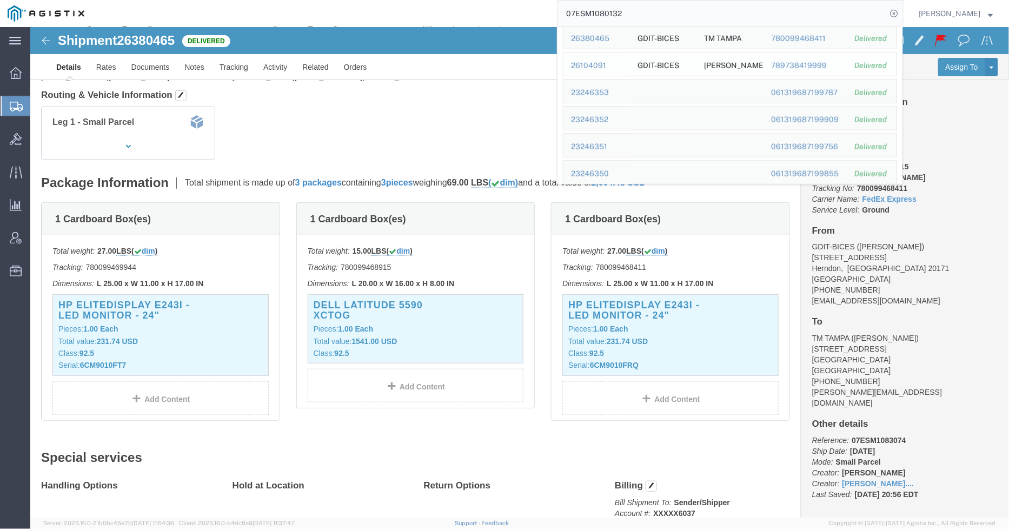
click at [594, 67] on div "26104091" at bounding box center [596, 65] width 51 height 11
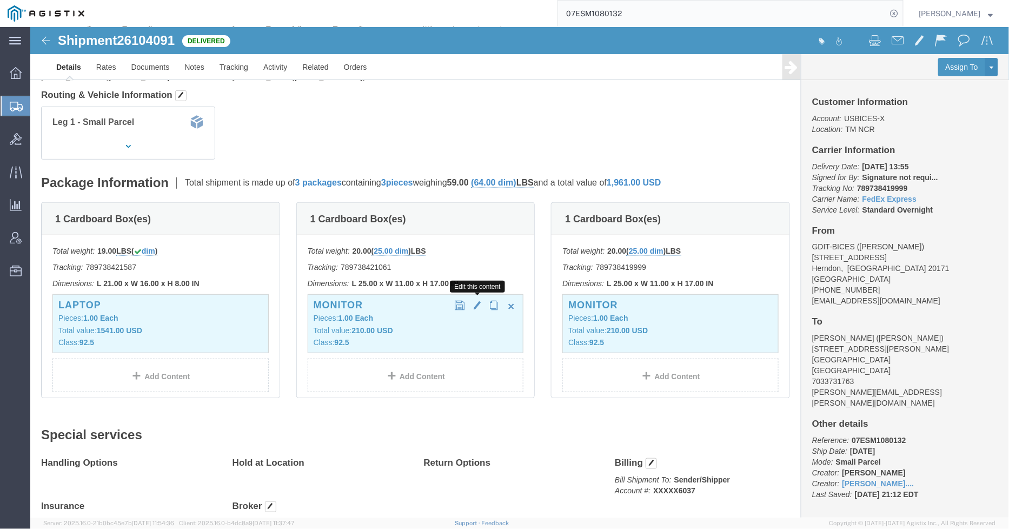
click button "button"
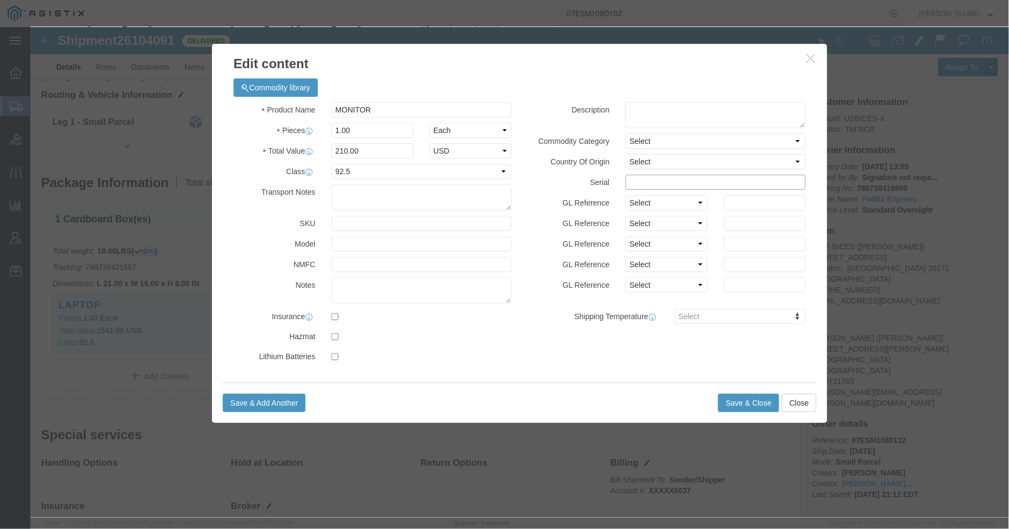
click input "text"
paste input "6CM9010FT3"
type input "6CM9010FT3"
click textarea
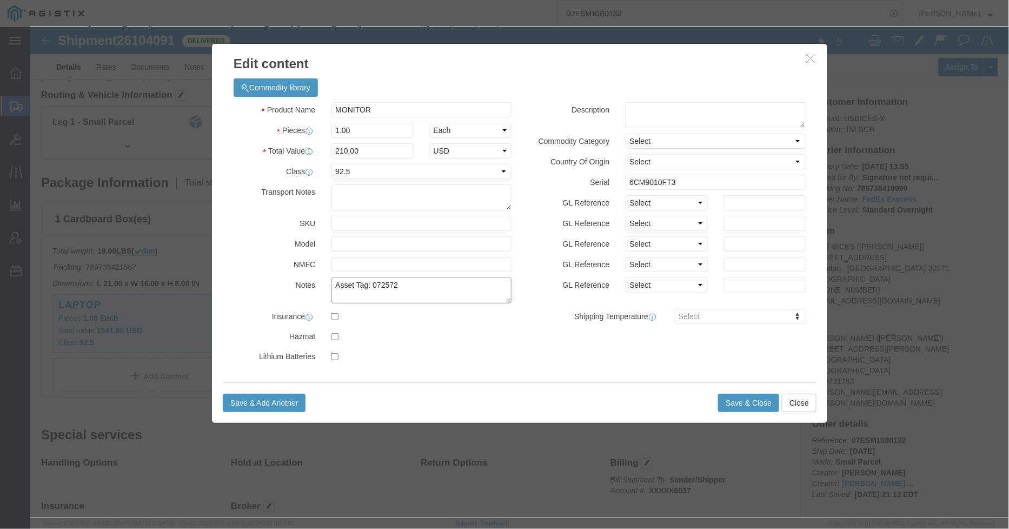
type textarea "Asset Tag: 072572"
drag, startPoint x: 306, startPoint y: 83, endPoint x: 270, endPoint y: 83, distance: 35.7
click div "Product Name MONITOR"
paste input "HP EliteDisplay E243i"
type input "HP EliteDisplay E243i"
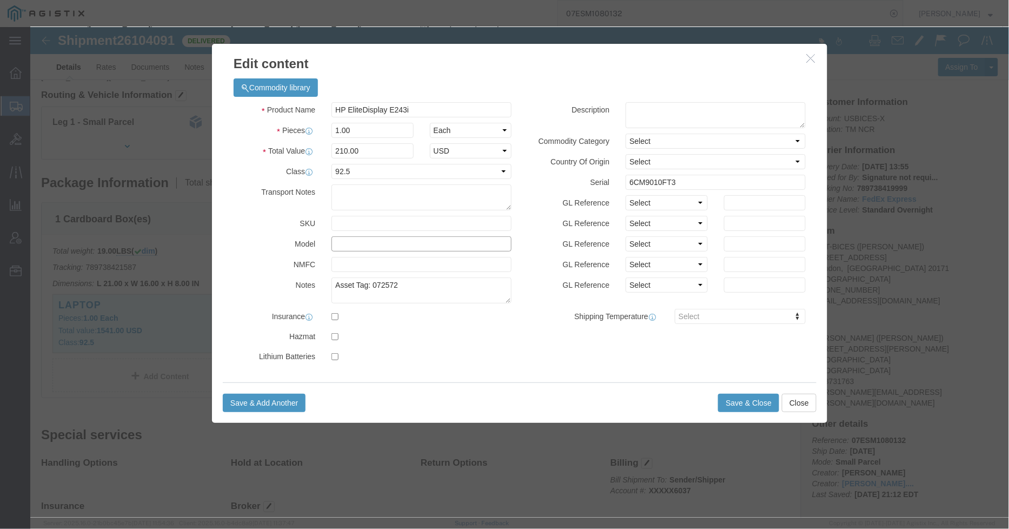
click input "text"
paste input "HP EliteDisplay E243i"
type input "HP EliteDisplay E243i"
click button "Save & Close"
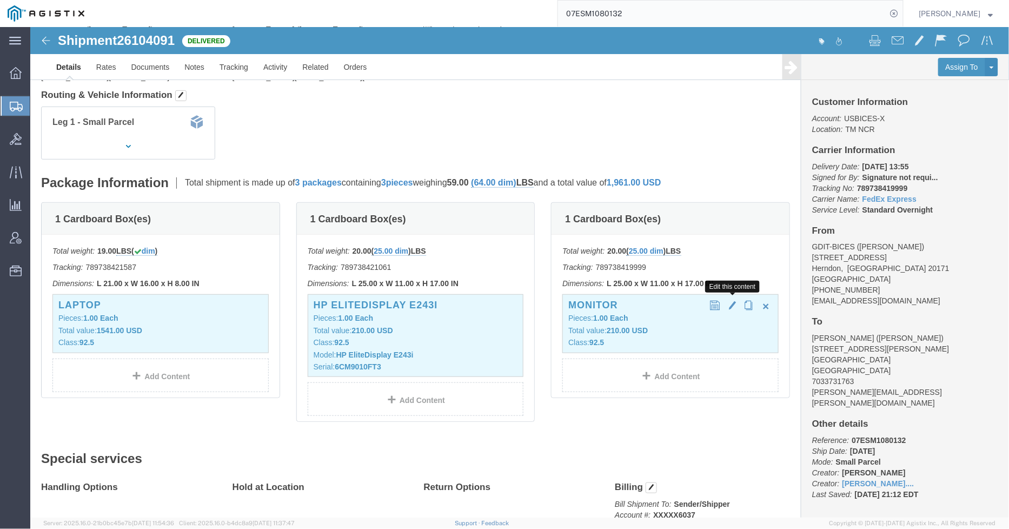
click span "button"
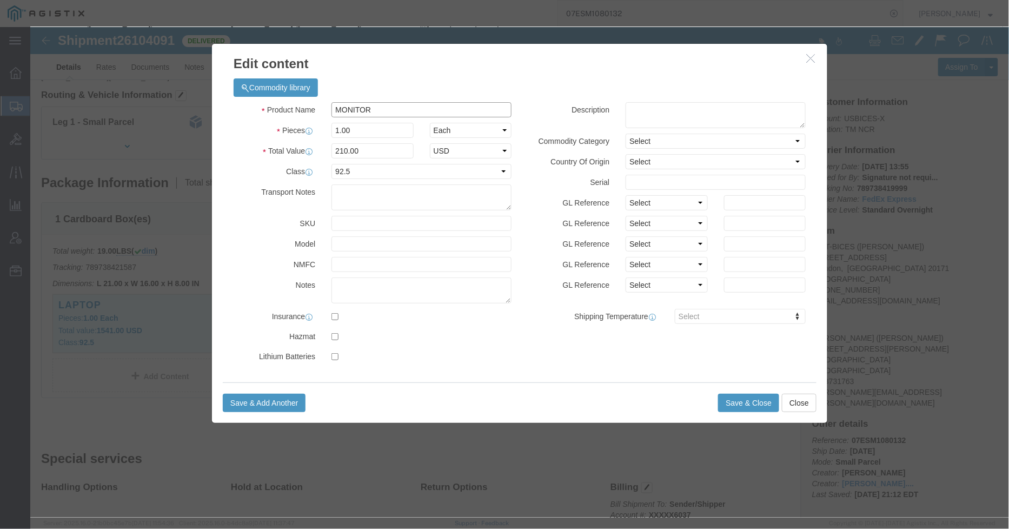
drag, startPoint x: 378, startPoint y: 76, endPoint x: 253, endPoint y: 75, distance: 125.0
click div "Product Name MONITOR"
paste input "HP EliteDisplay E243i"
type input "HP EliteDisplay E243i"
click input "text"
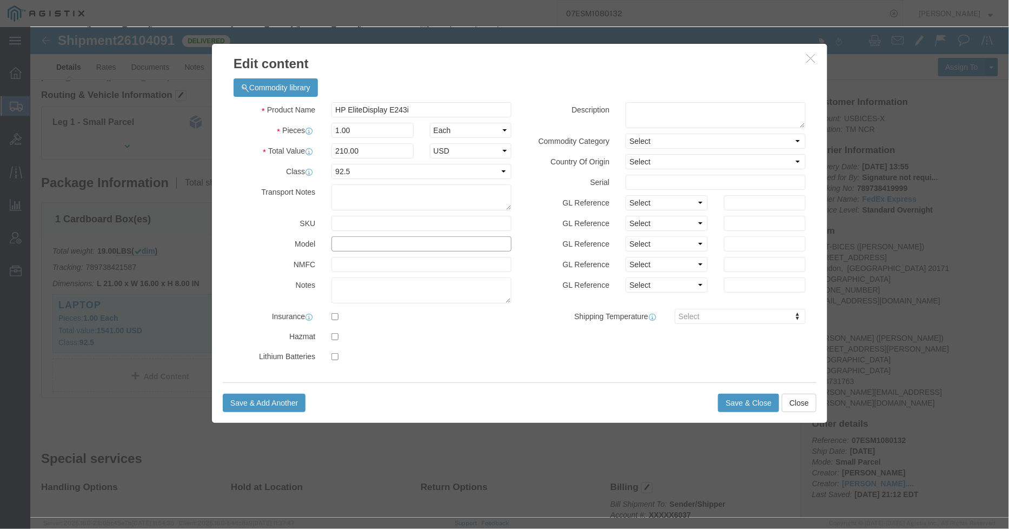
paste input "HP EliteDisplay E243i"
type input "HP EliteDisplay E243i"
click textarea
type textarea "Asset Tag: 072573"
drag, startPoint x: 625, startPoint y: 154, endPoint x: 625, endPoint y: 160, distance: 5.4
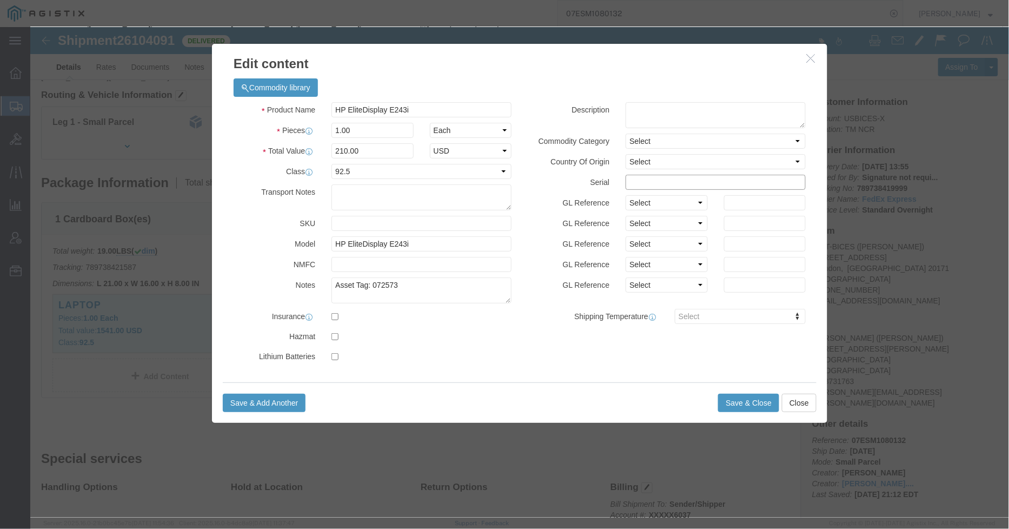
click input "text"
paste input "6CM9010FT5"
type input "6CM9010FT5"
click button "Save & Close"
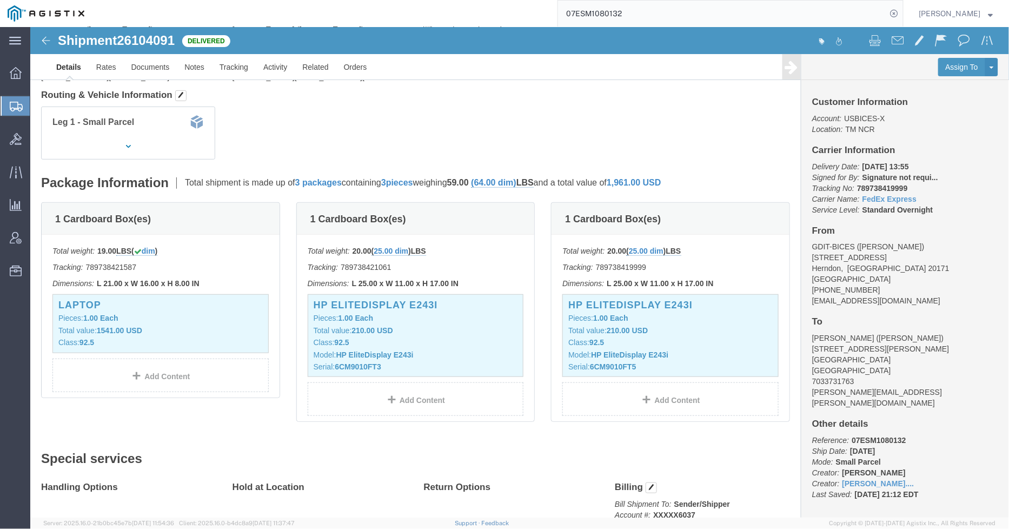
click at [682, 15] on input "07ESM1080132" at bounding box center [722, 14] width 329 height 26
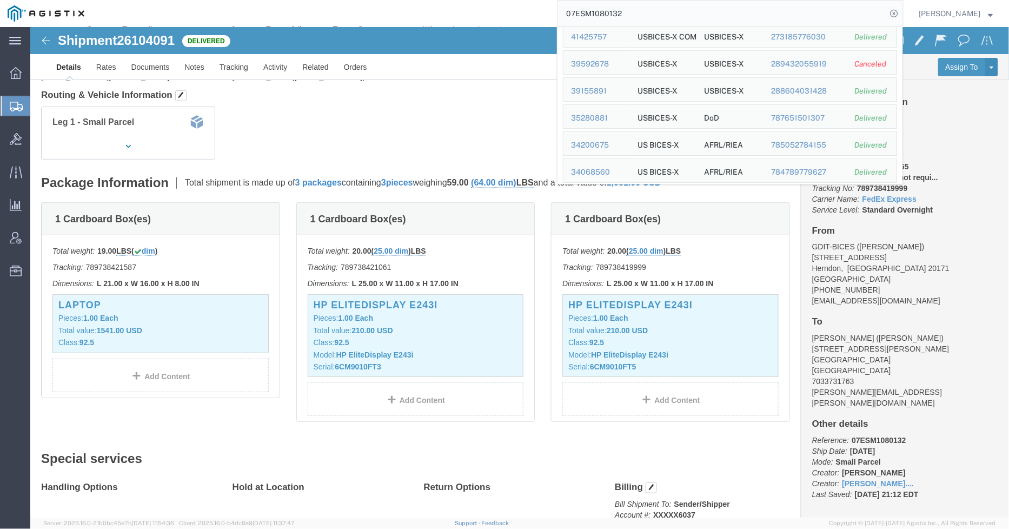
scroll to position [240, 0]
click at [606, 144] on div "23246353" at bounding box center [596, 146] width 51 height 11
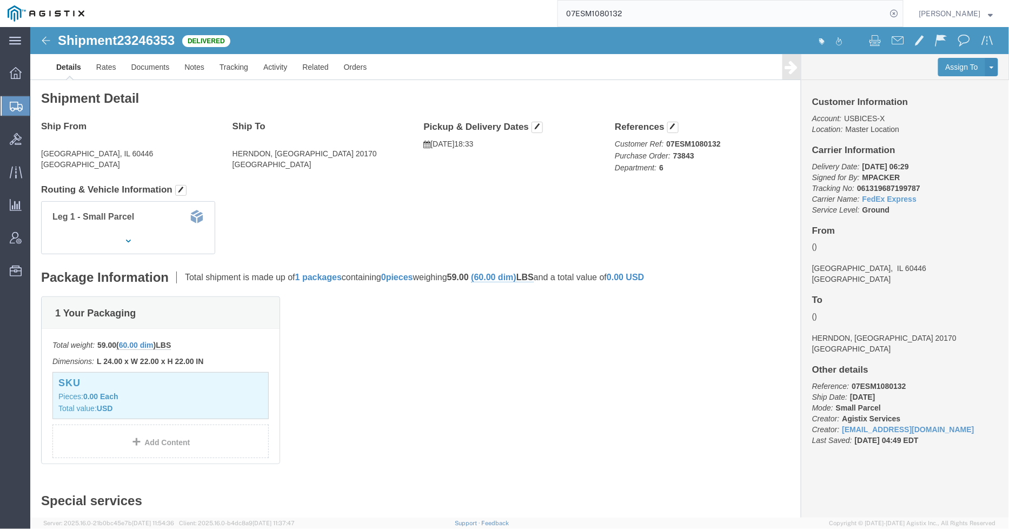
click at [685, 19] on input "07ESM1080132" at bounding box center [722, 14] width 329 height 26
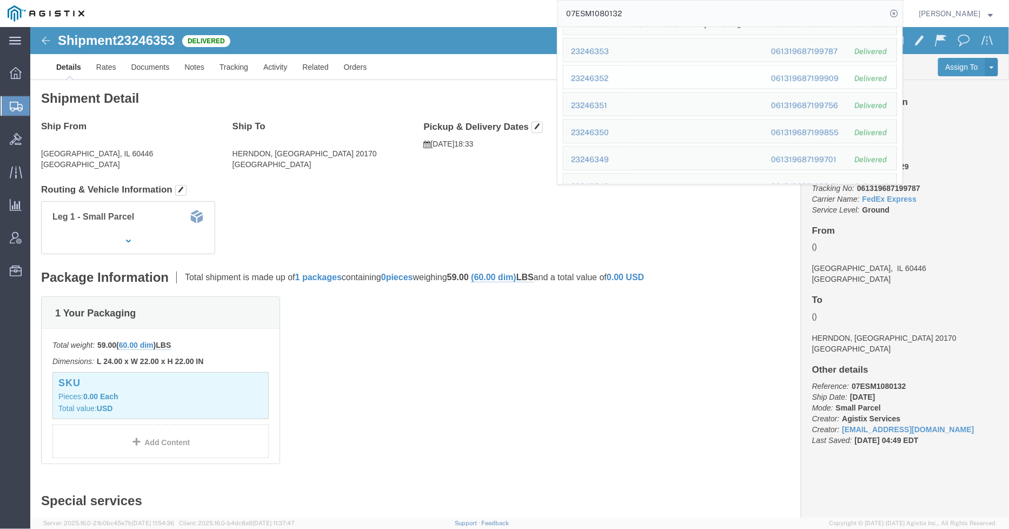
scroll to position [354, 0]
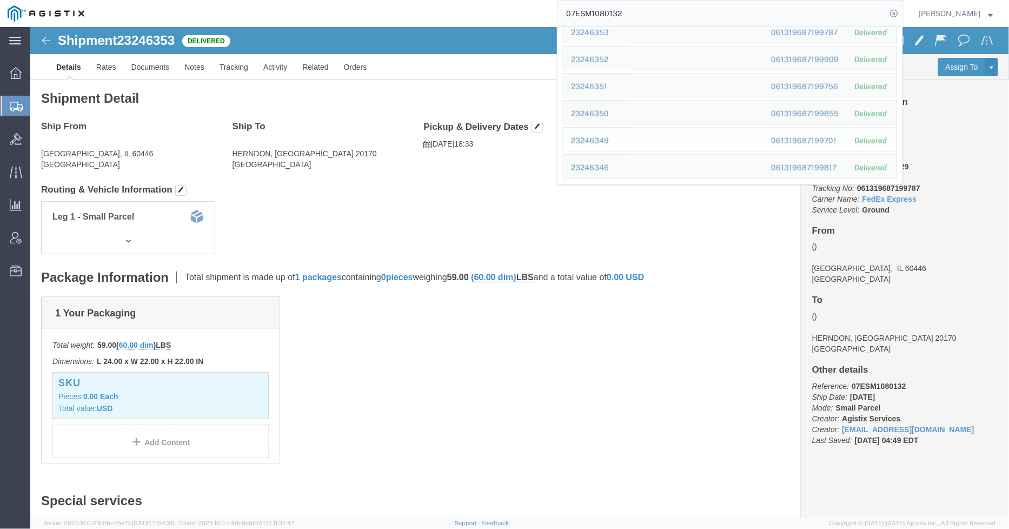
drag, startPoint x: 583, startPoint y: 142, endPoint x: 554, endPoint y: 115, distance: 39.8
click at [584, 142] on div "23246349" at bounding box center [596, 140] width 51 height 11
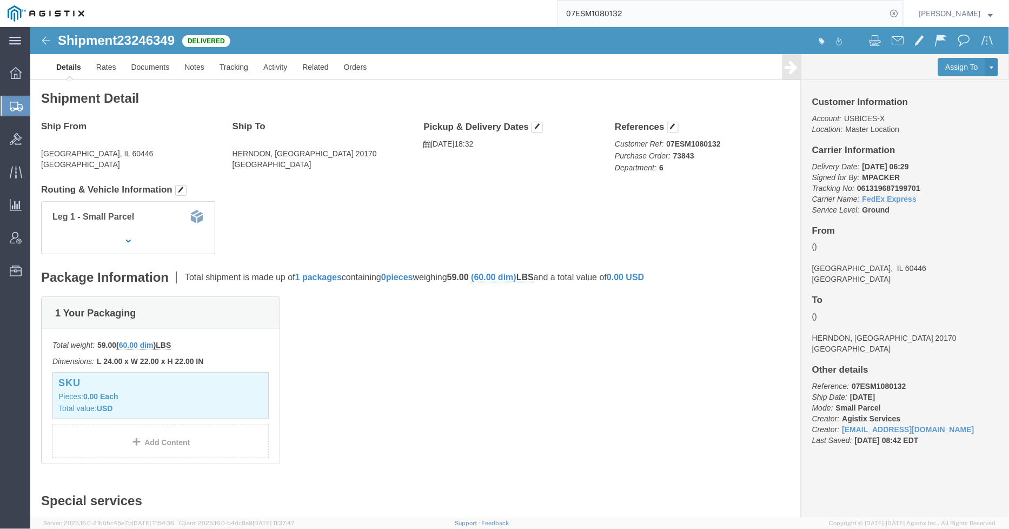
click at [11, 110] on icon at bounding box center [16, 107] width 13 height 10
